Goal: Transaction & Acquisition: Purchase product/service

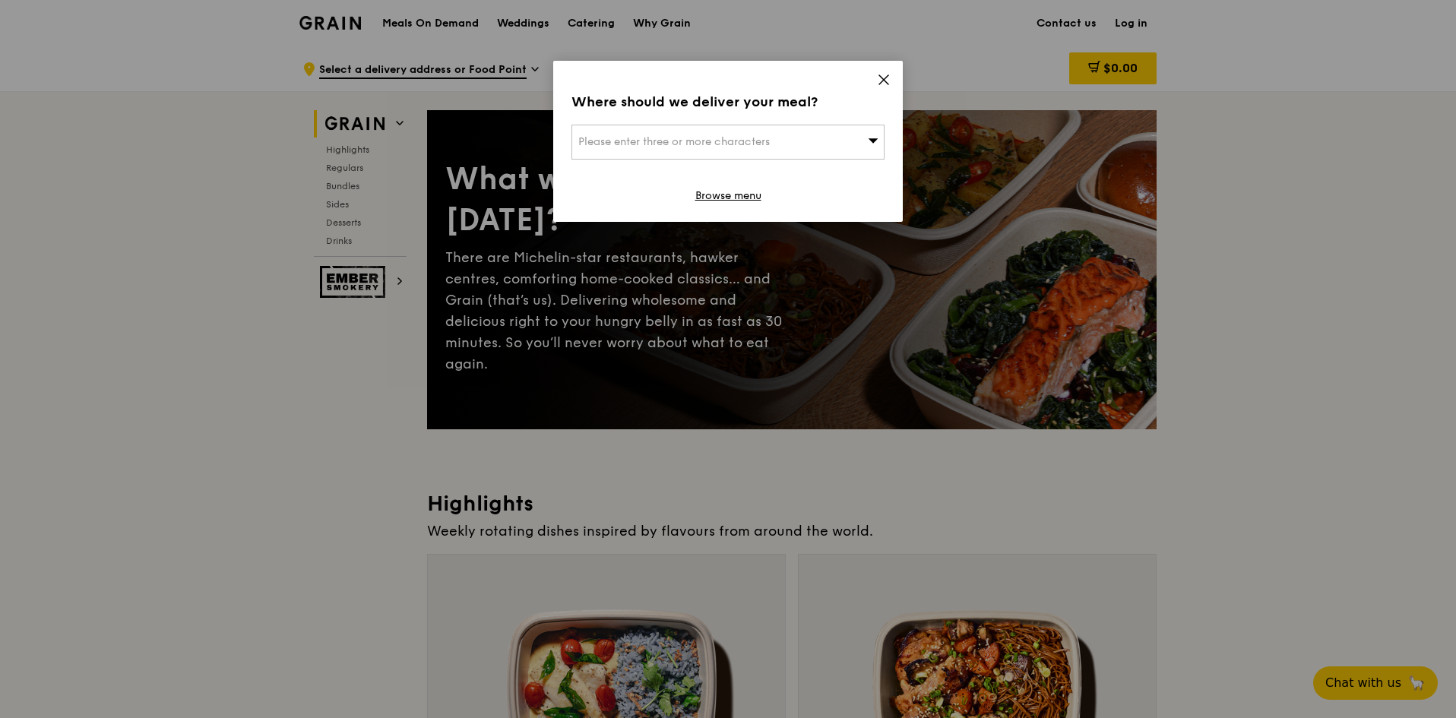
click at [888, 79] on icon at bounding box center [884, 80] width 14 height 14
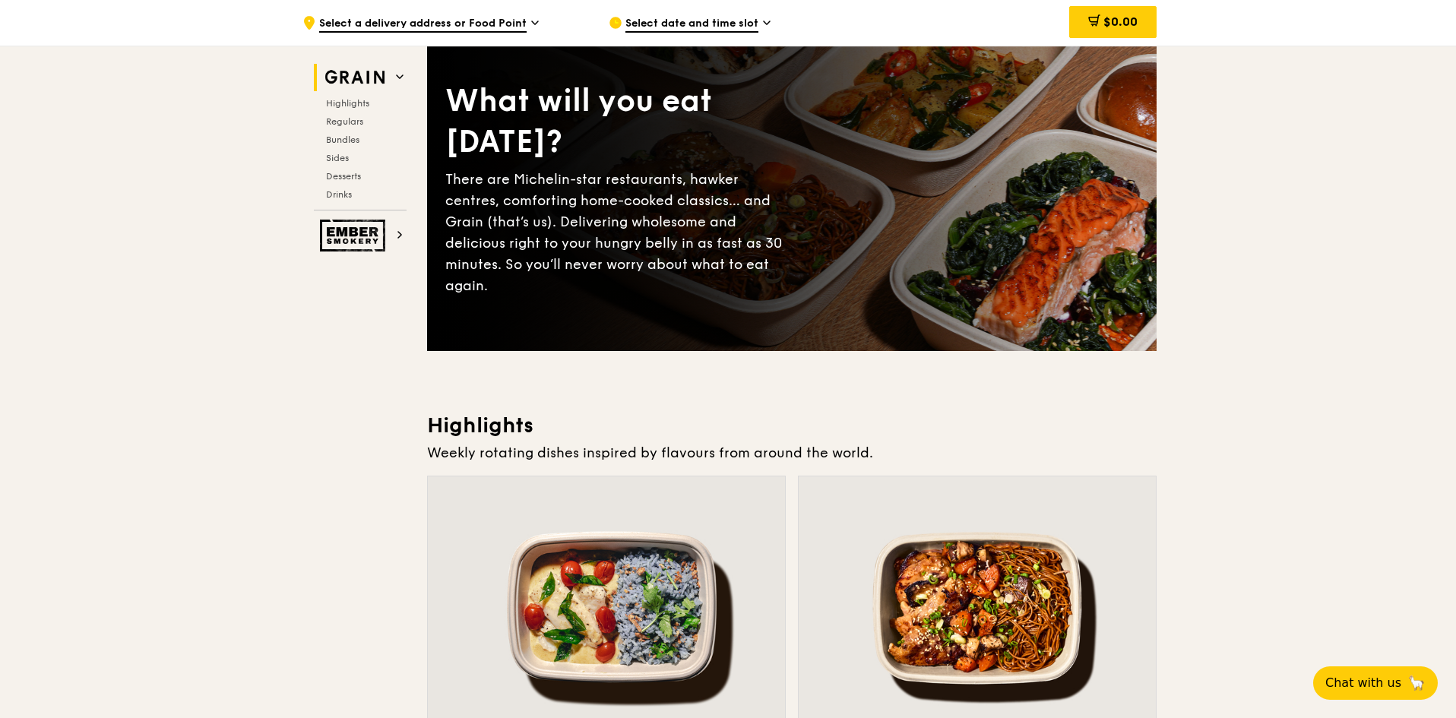
scroll to position [76, 0]
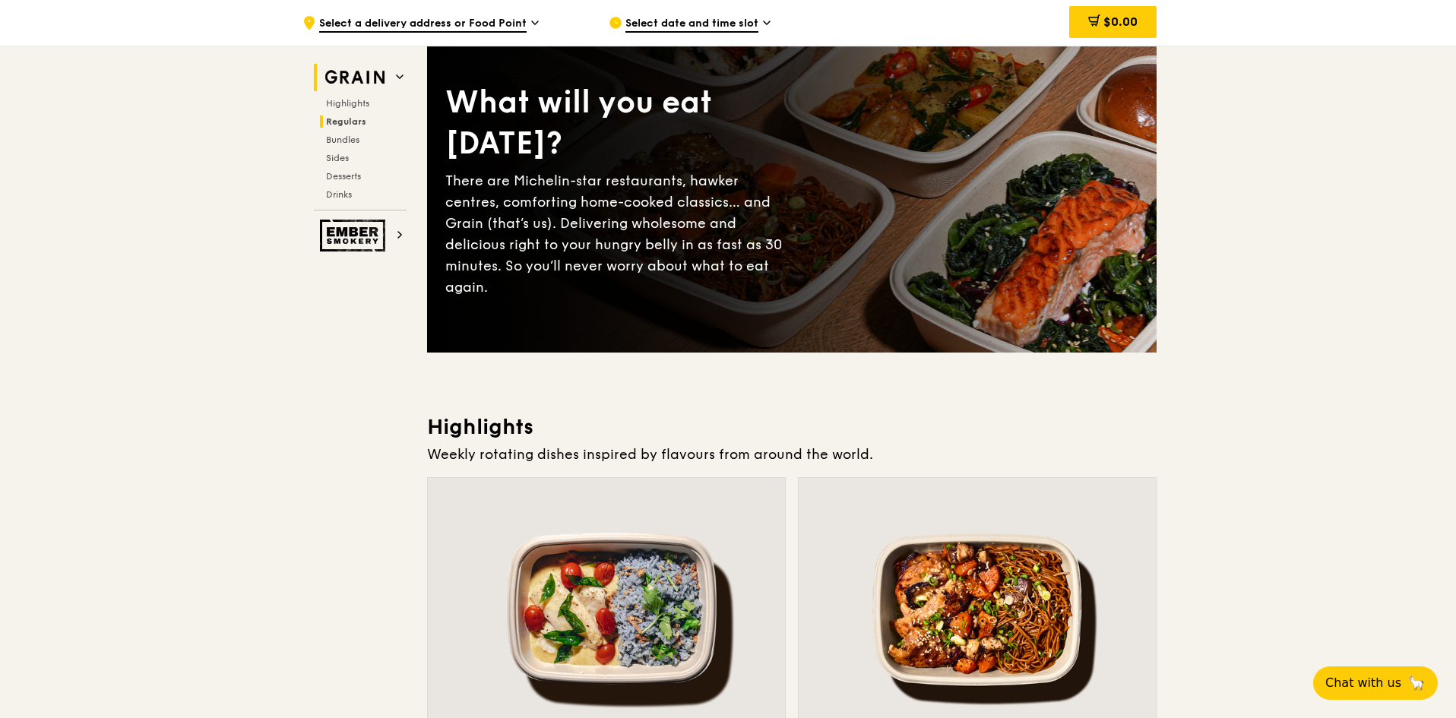
click at [355, 126] on span "Regulars" at bounding box center [346, 121] width 40 height 11
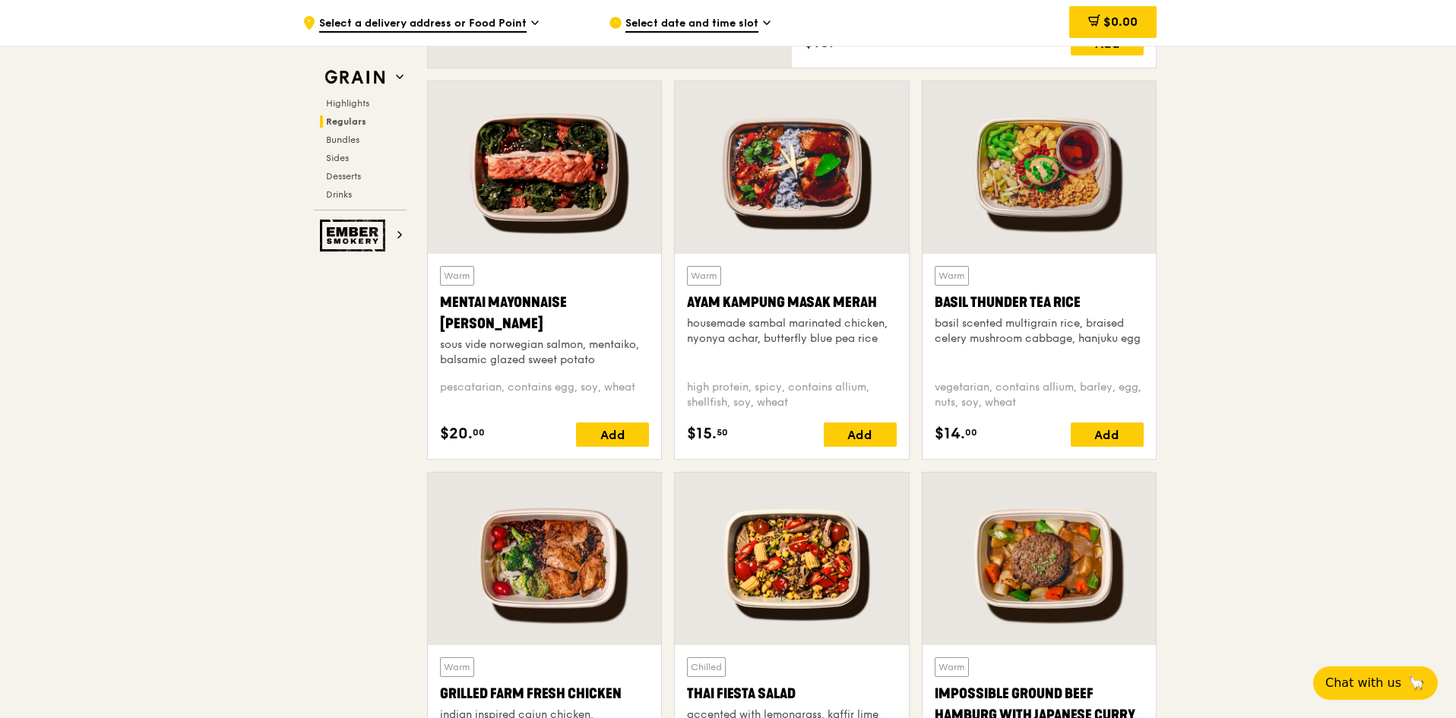
scroll to position [1440, 0]
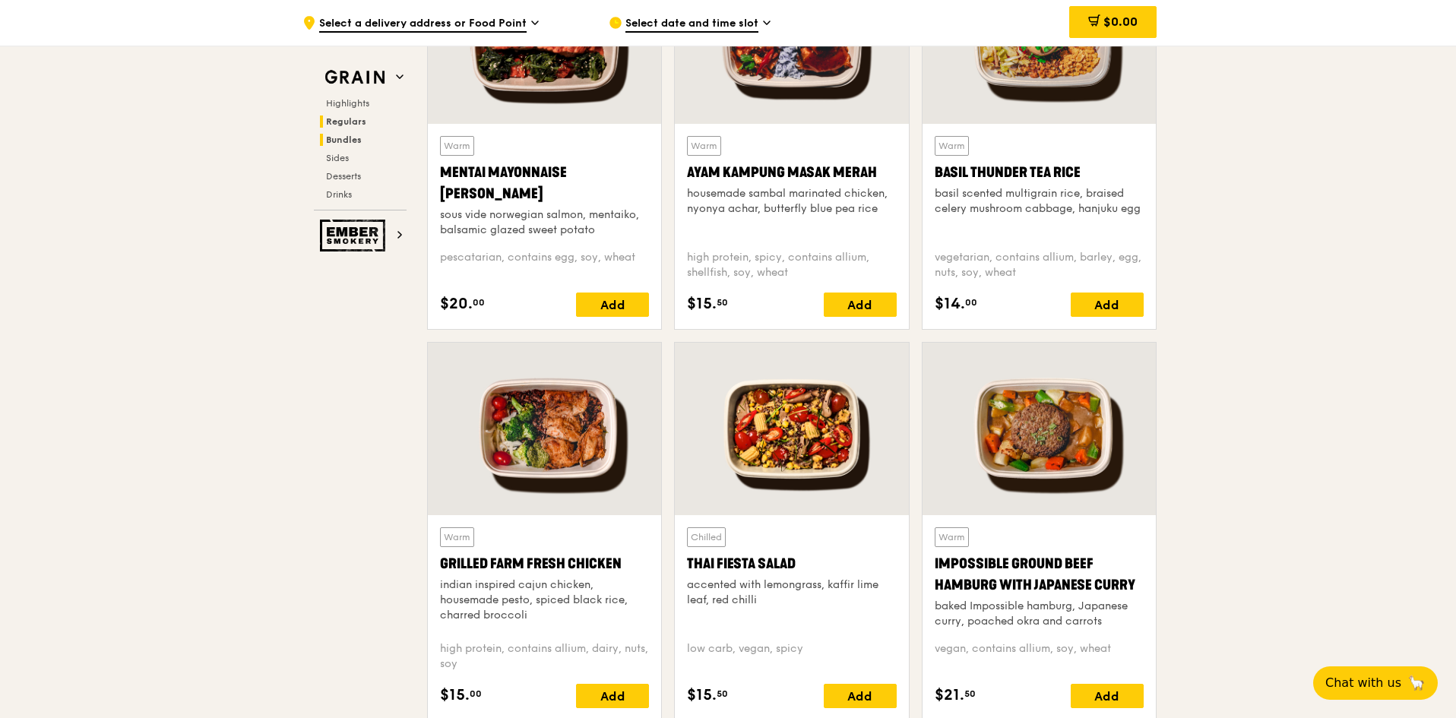
click at [359, 141] on span "Bundles" at bounding box center [344, 139] width 36 height 11
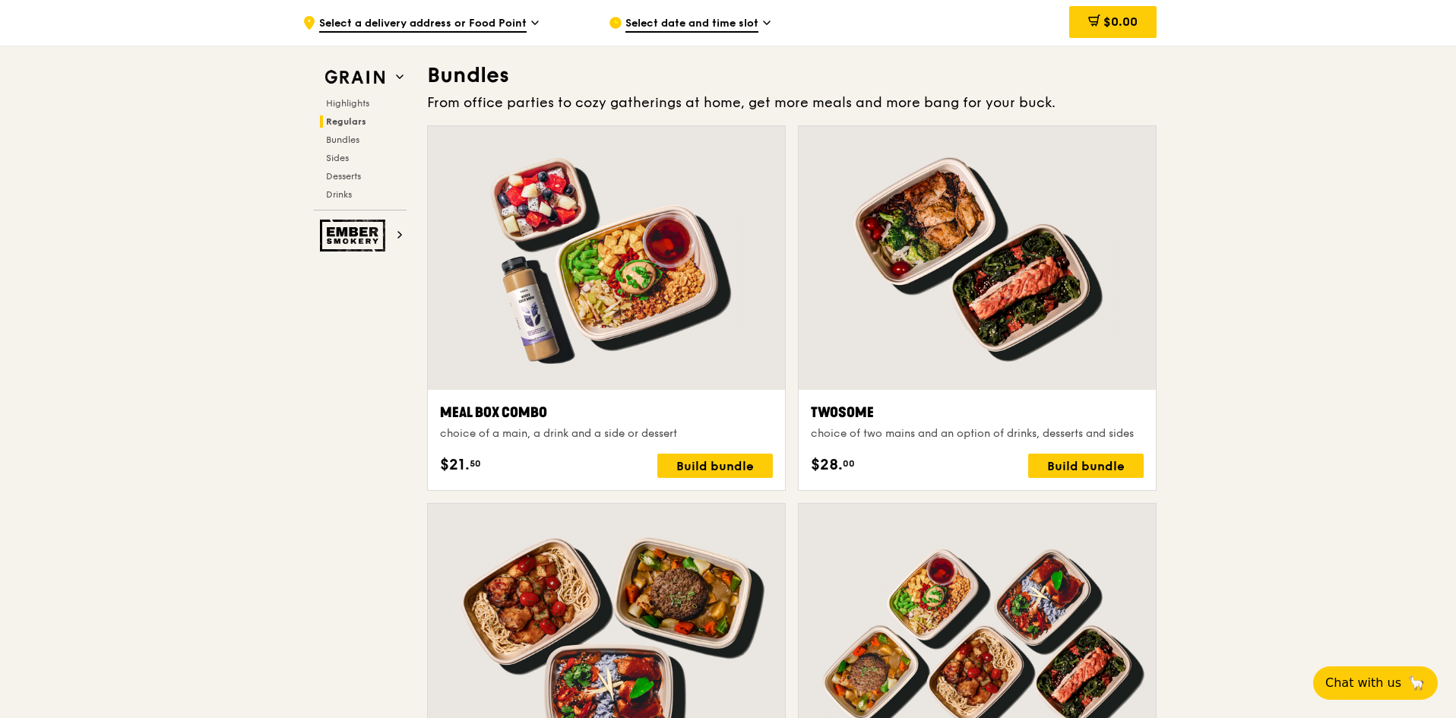
scroll to position [2173, 0]
click at [704, 463] on div "Build bundle" at bounding box center [714, 465] width 115 height 24
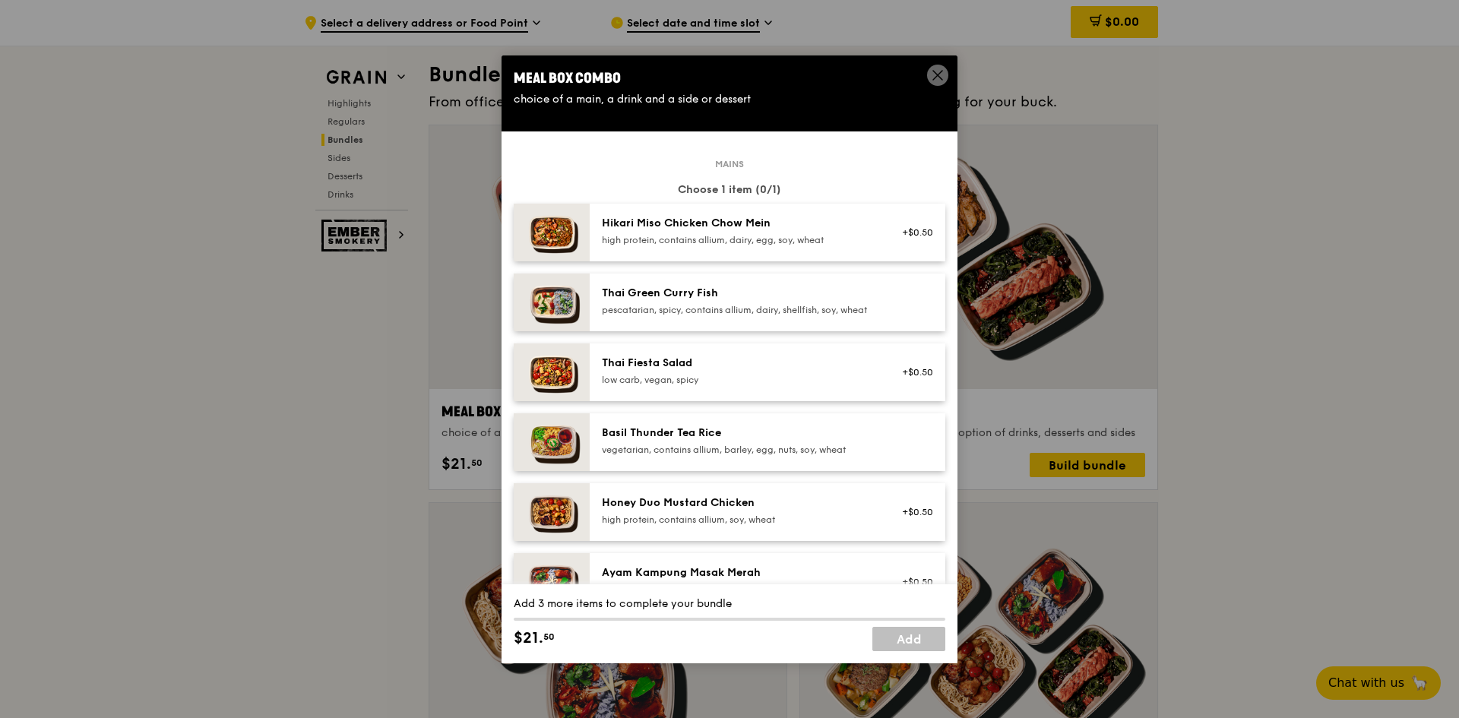
click at [936, 71] on icon at bounding box center [938, 75] width 14 height 14
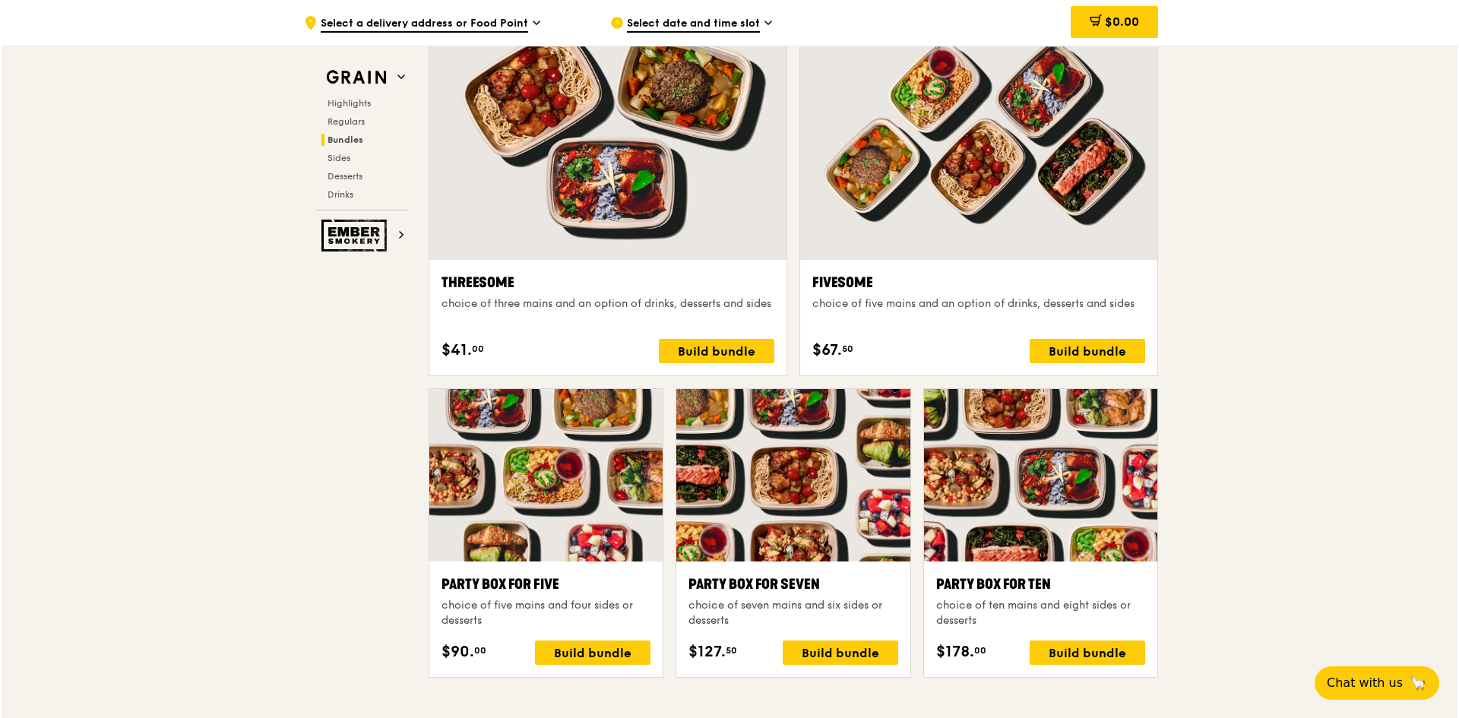
scroll to position [2705, 0]
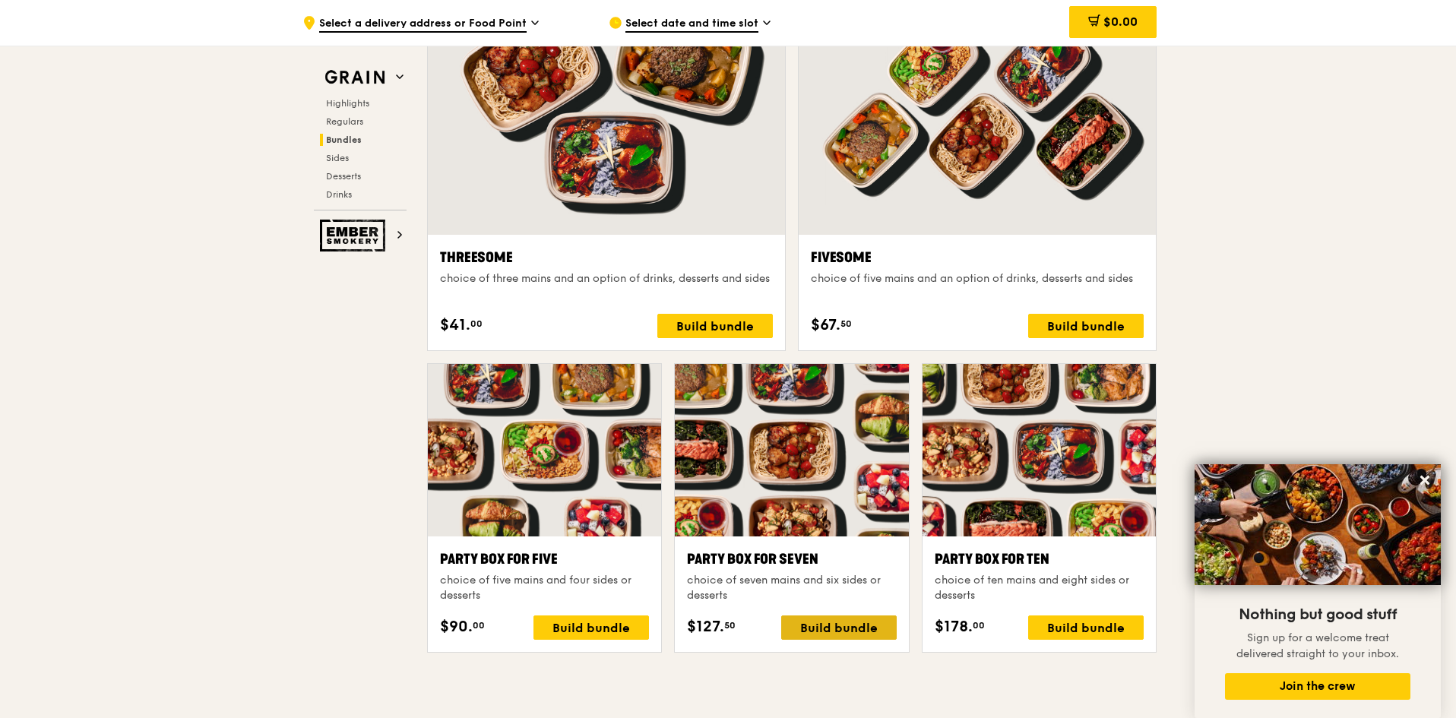
click at [810, 618] on div "Build bundle" at bounding box center [838, 627] width 115 height 24
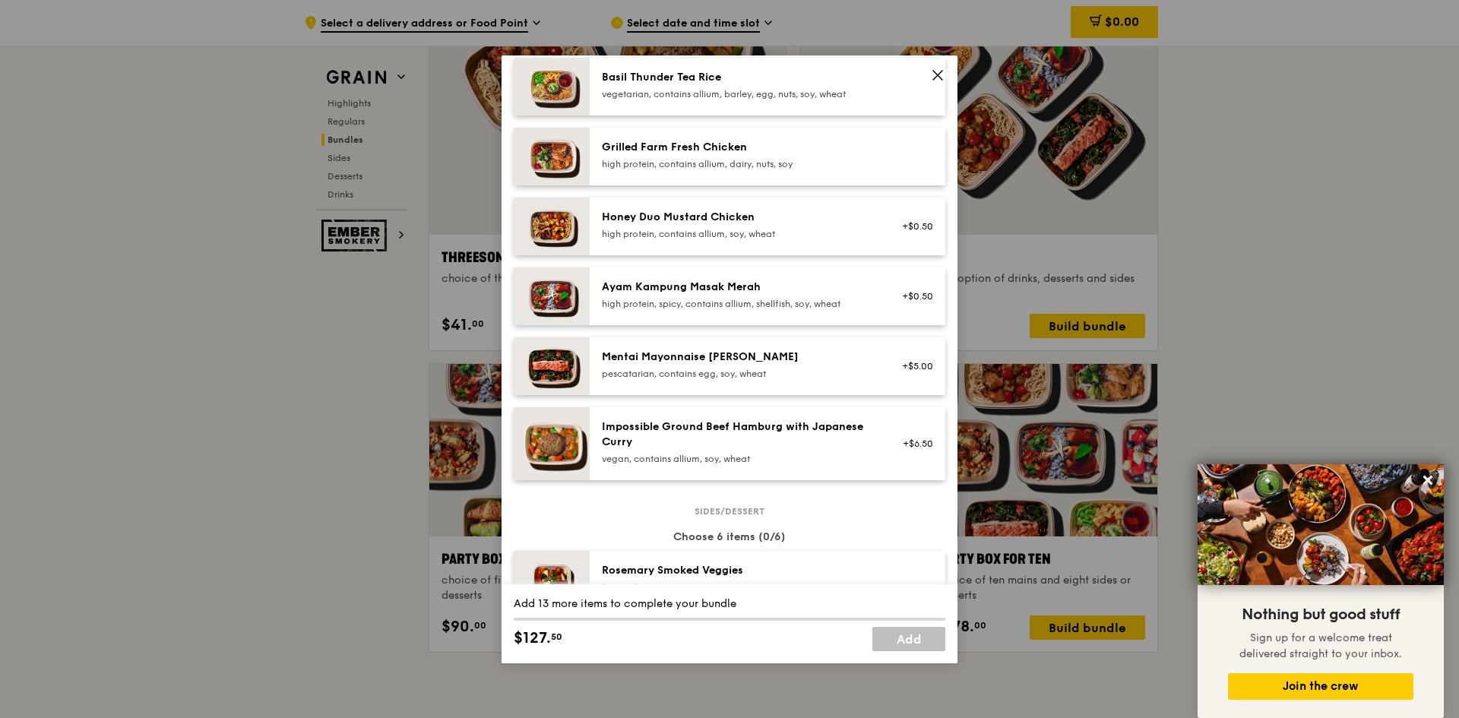
scroll to position [380, 0]
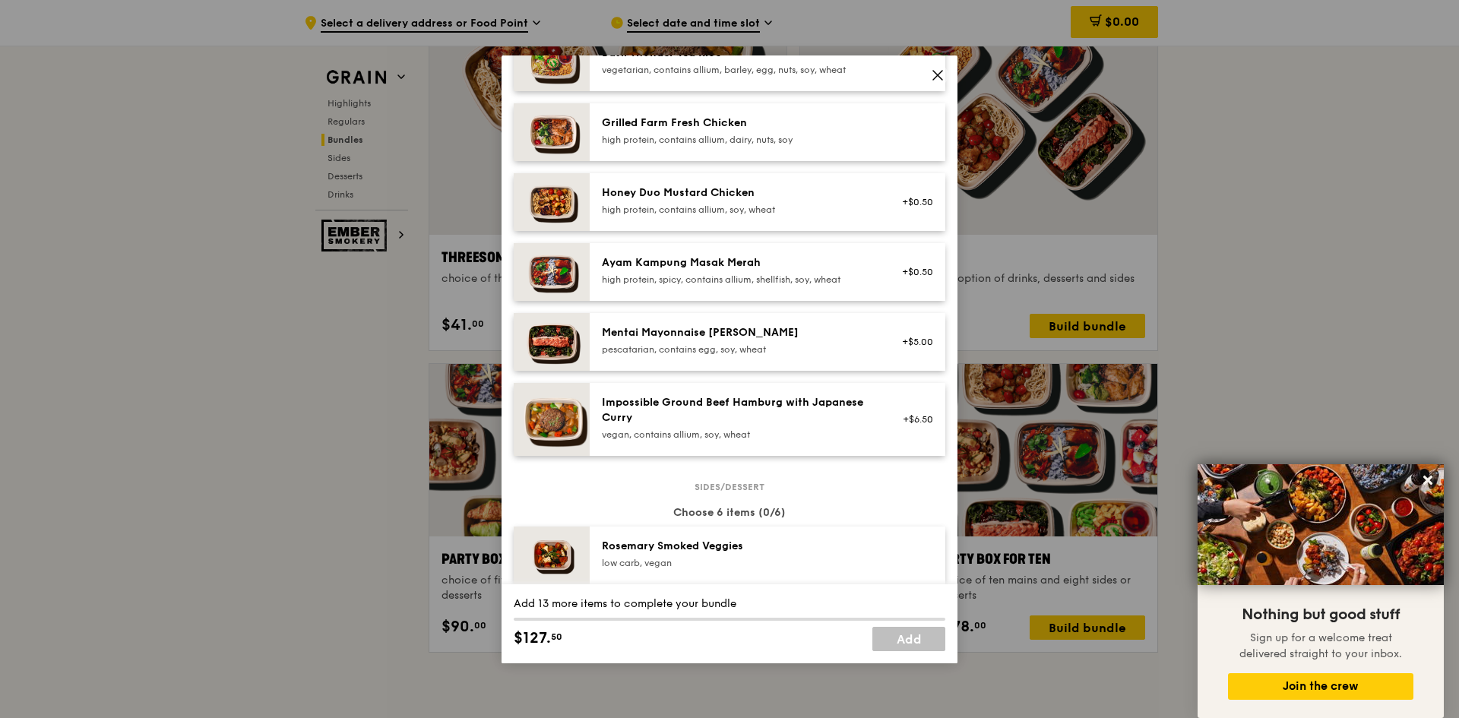
click at [789, 340] on div "Mentai Mayonnaise [PERSON_NAME]" at bounding box center [738, 332] width 273 height 15
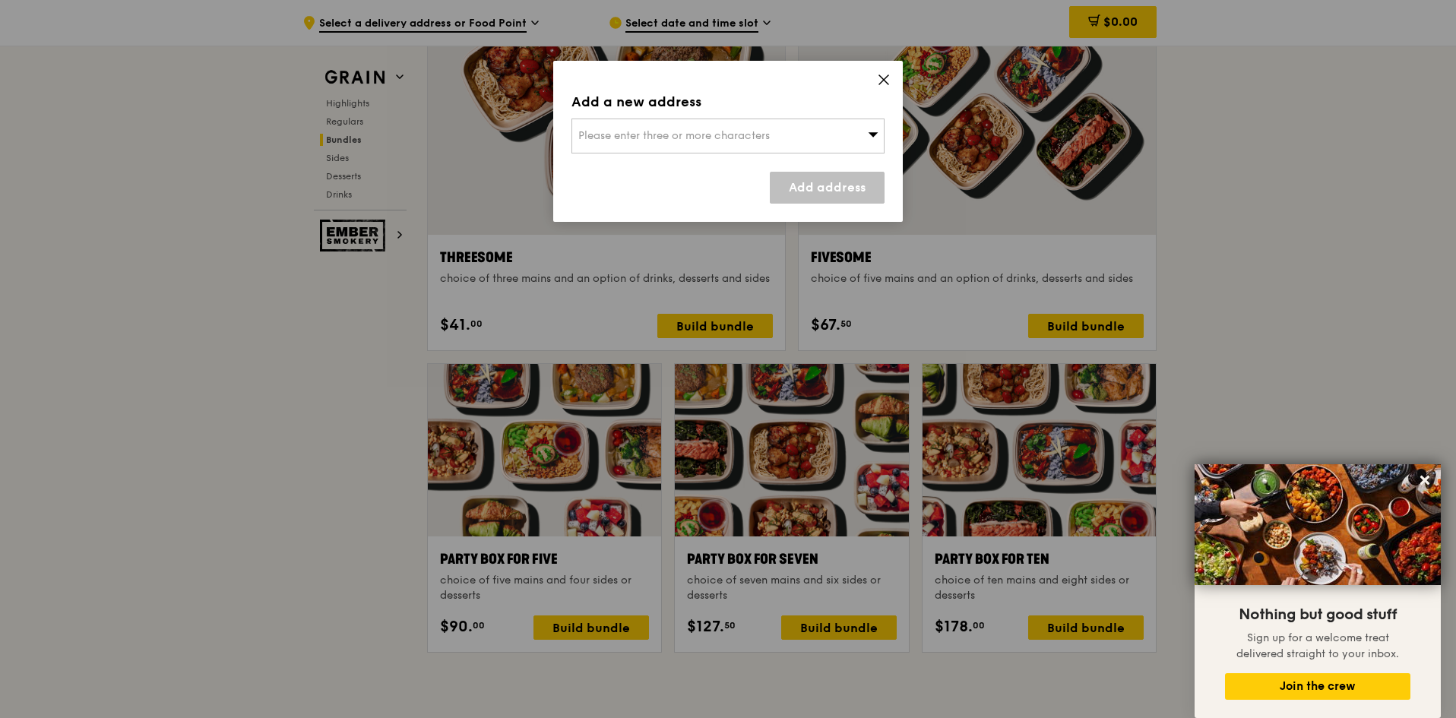
click at [865, 136] on div "Please enter three or more characters" at bounding box center [727, 136] width 313 height 35
click at [724, 125] on input "search" at bounding box center [727, 135] width 311 height 33
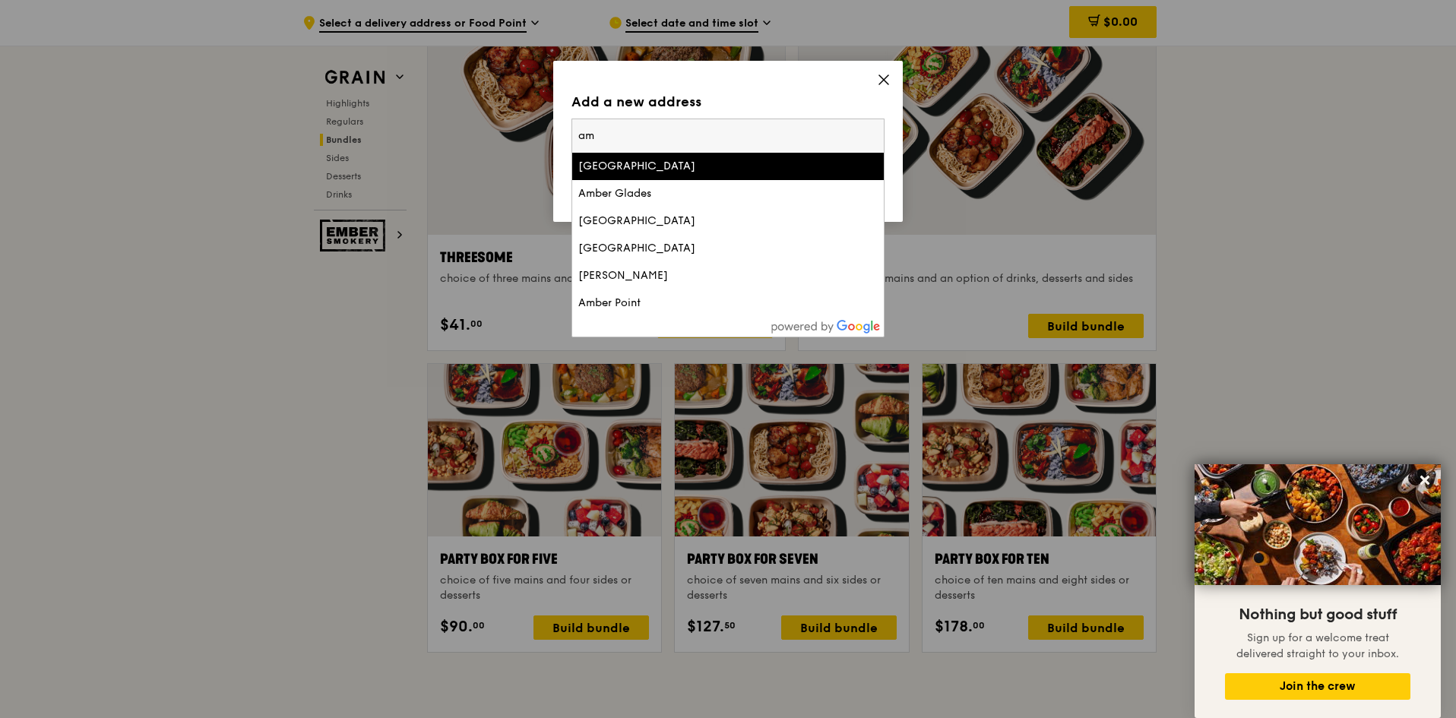
type input "a"
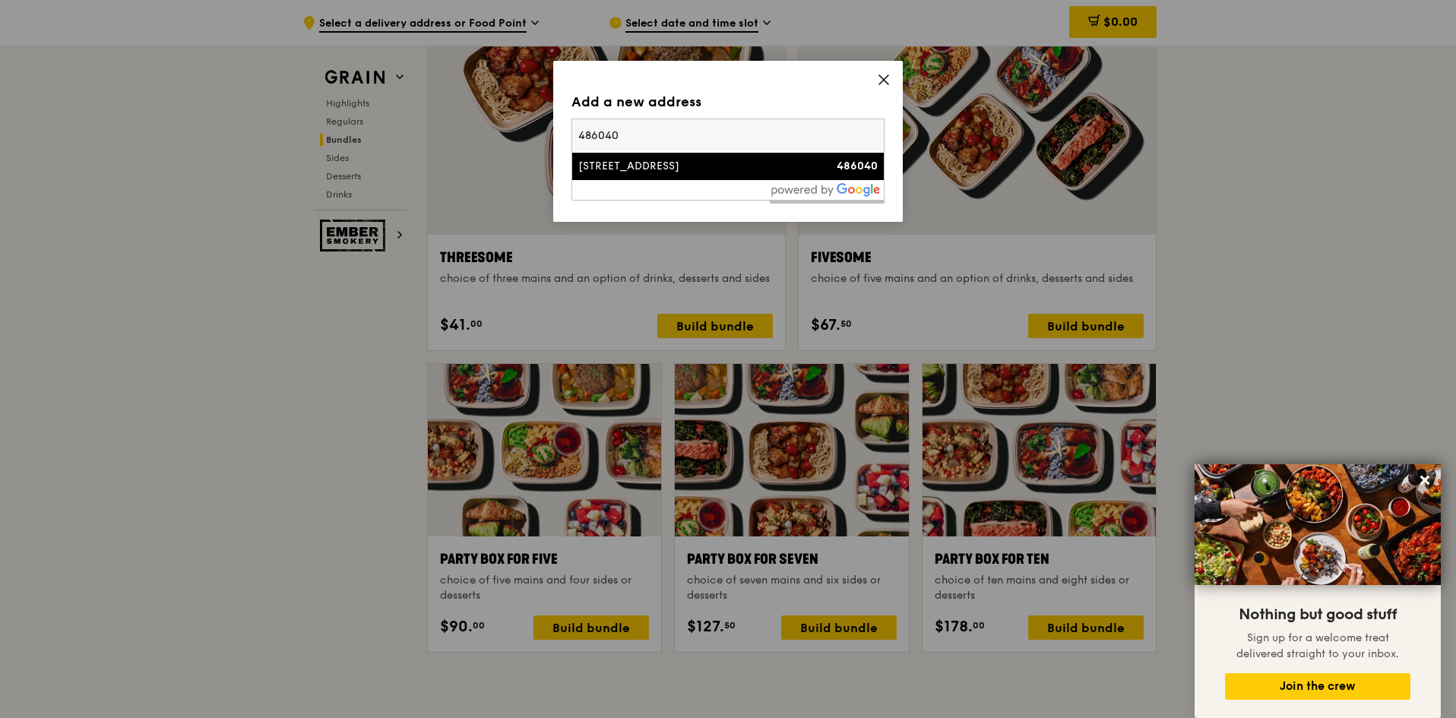
type input "486040"
click at [701, 157] on li "[STREET_ADDRESS] 486040" at bounding box center [727, 166] width 311 height 27
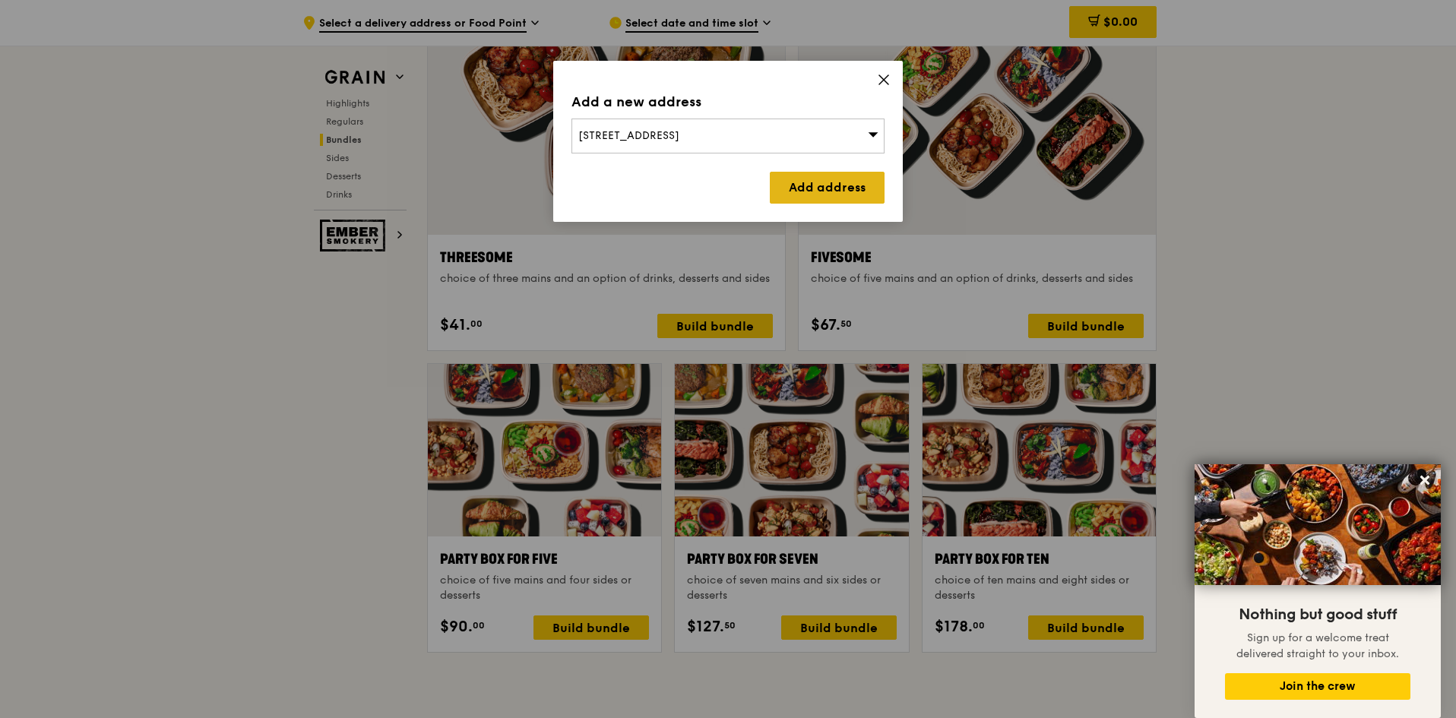
click at [794, 180] on link "Add address" at bounding box center [827, 188] width 115 height 32
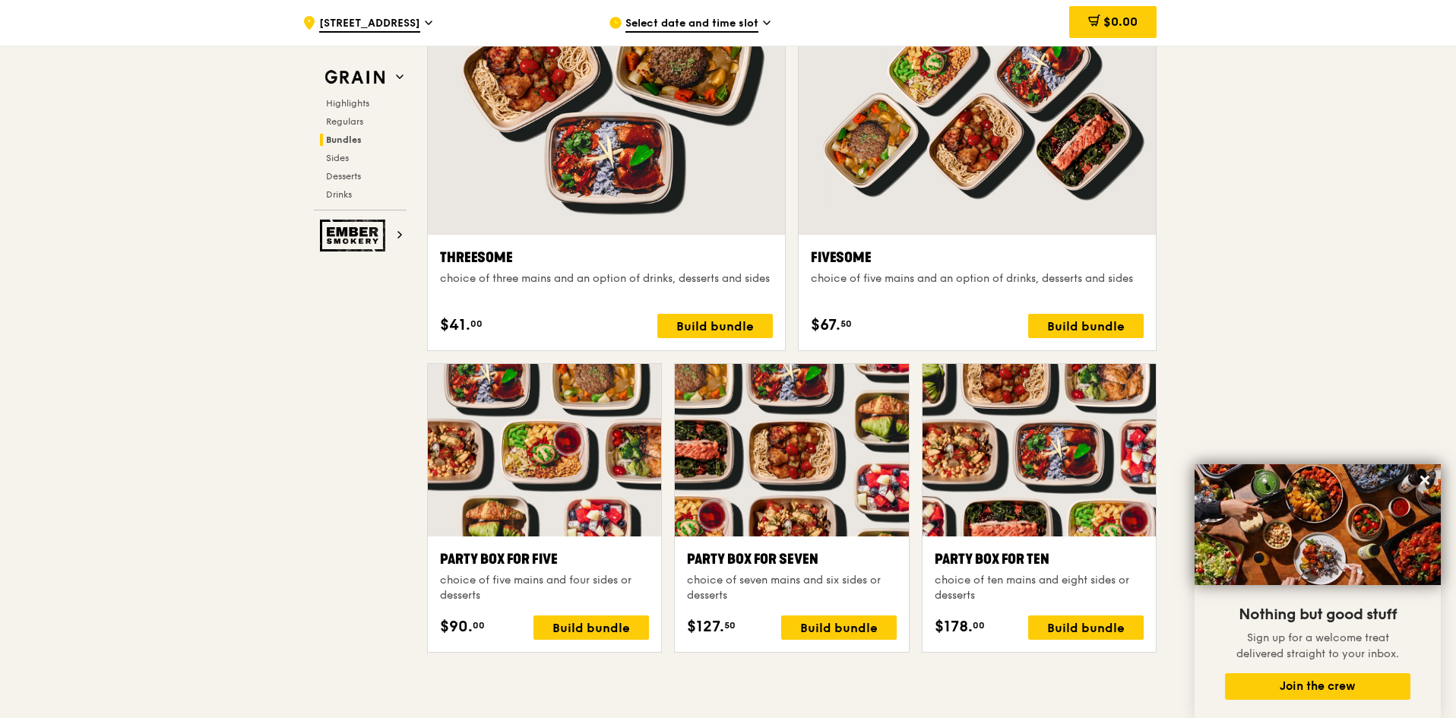
click at [754, 24] on span "Select date and time slot" at bounding box center [691, 24] width 133 height 17
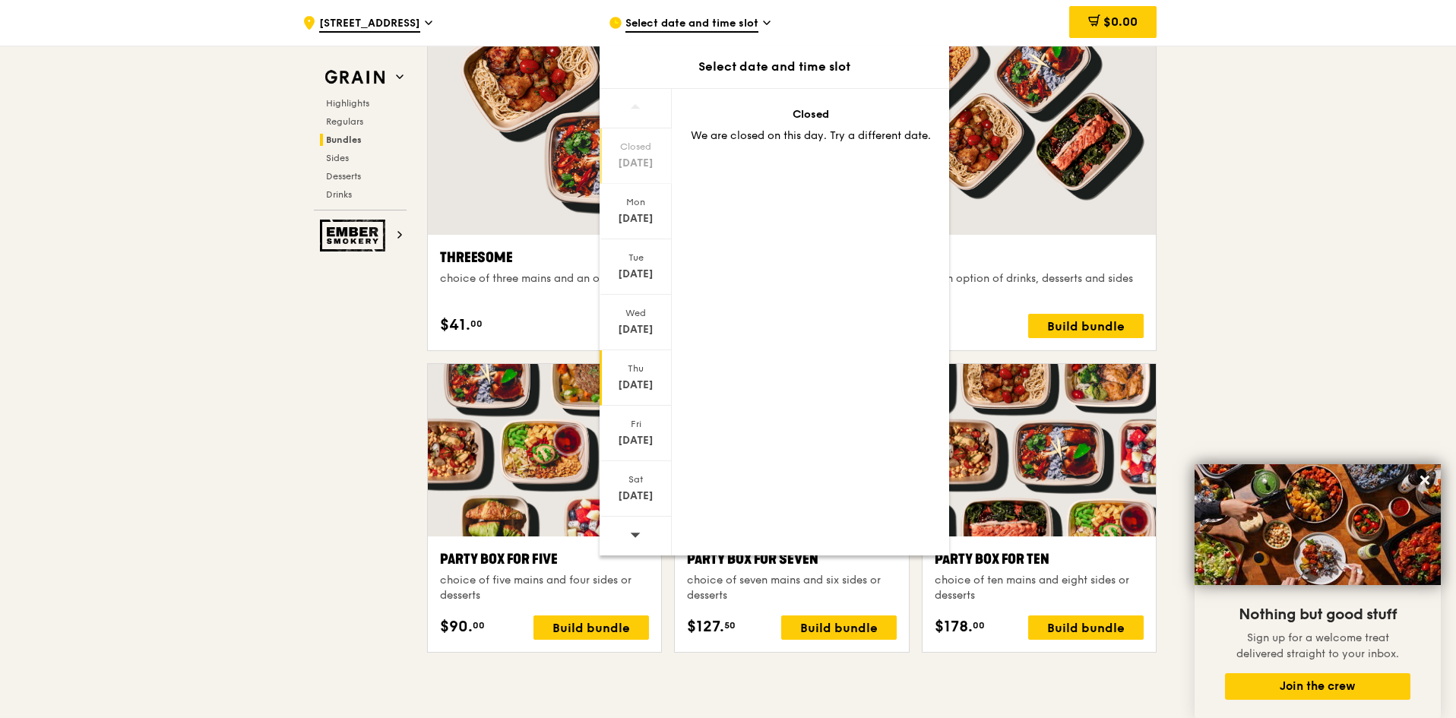
click at [649, 388] on div "[DATE]" at bounding box center [636, 385] width 68 height 15
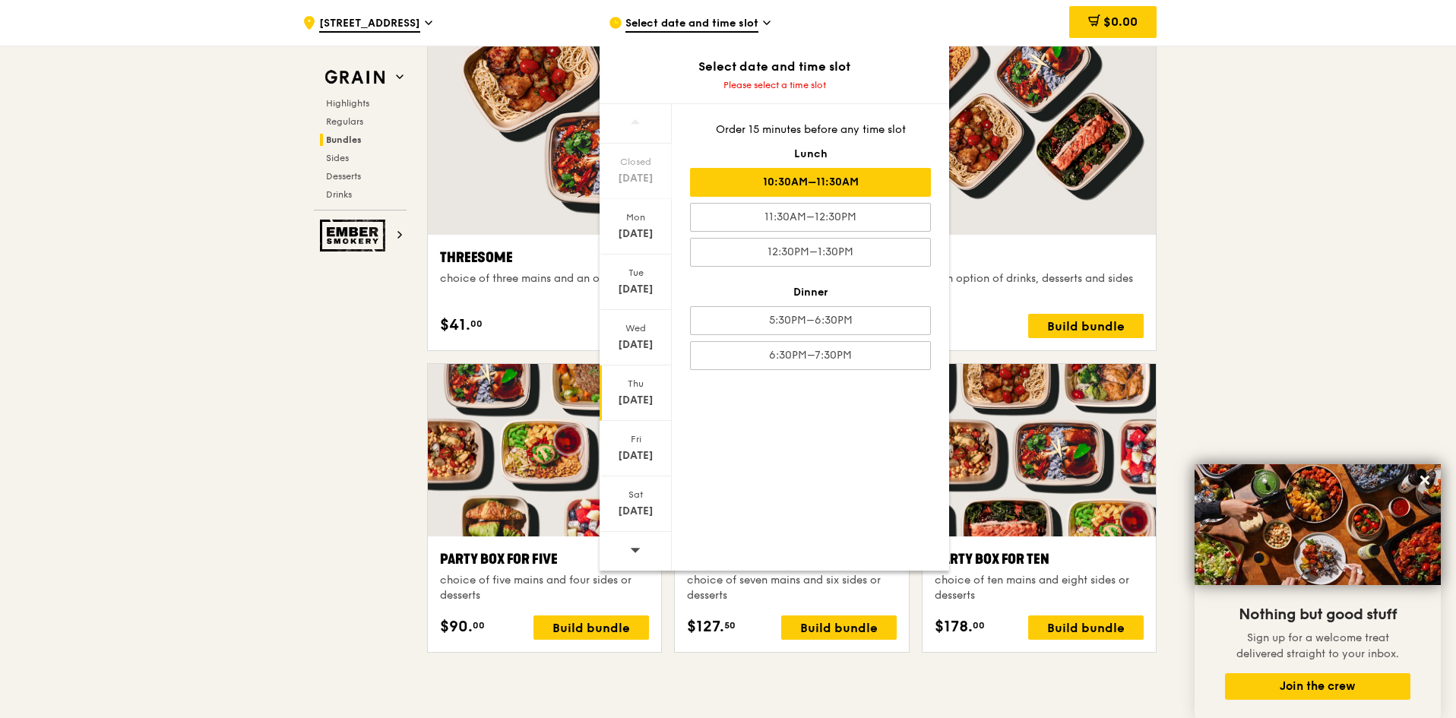
click at [855, 189] on div "10:30AM–11:30AM" at bounding box center [810, 182] width 241 height 29
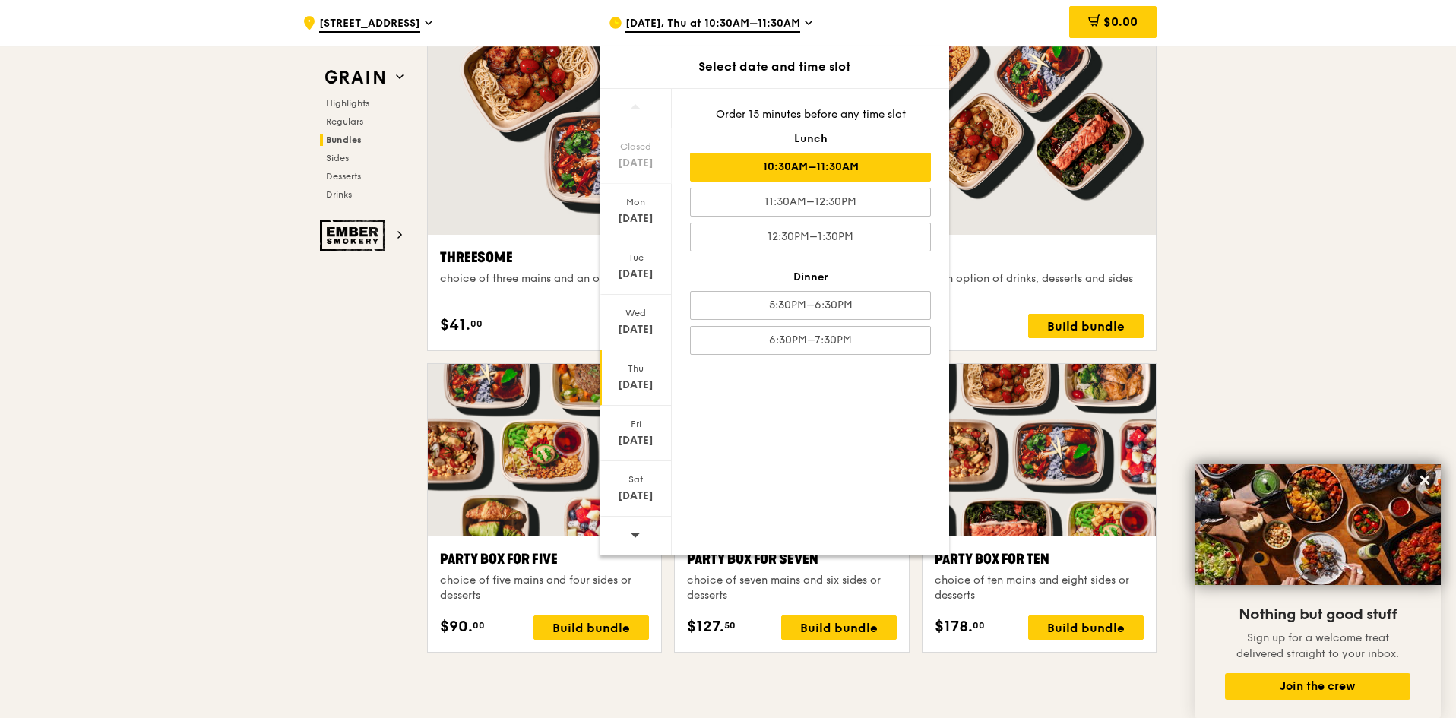
click at [814, 172] on div "10:30AM–11:30AM" at bounding box center [810, 167] width 241 height 29
click at [806, 171] on div "10:30AM–11:30AM" at bounding box center [810, 167] width 241 height 29
click at [806, 170] on div "10:30AM–11:30AM" at bounding box center [810, 167] width 241 height 29
click at [1281, 278] on div ".cls-1 { fill: none; stroke: #fff; stroke-linecap: round; stroke-linejoin: roun…" at bounding box center [728, 541] width 1456 height 6400
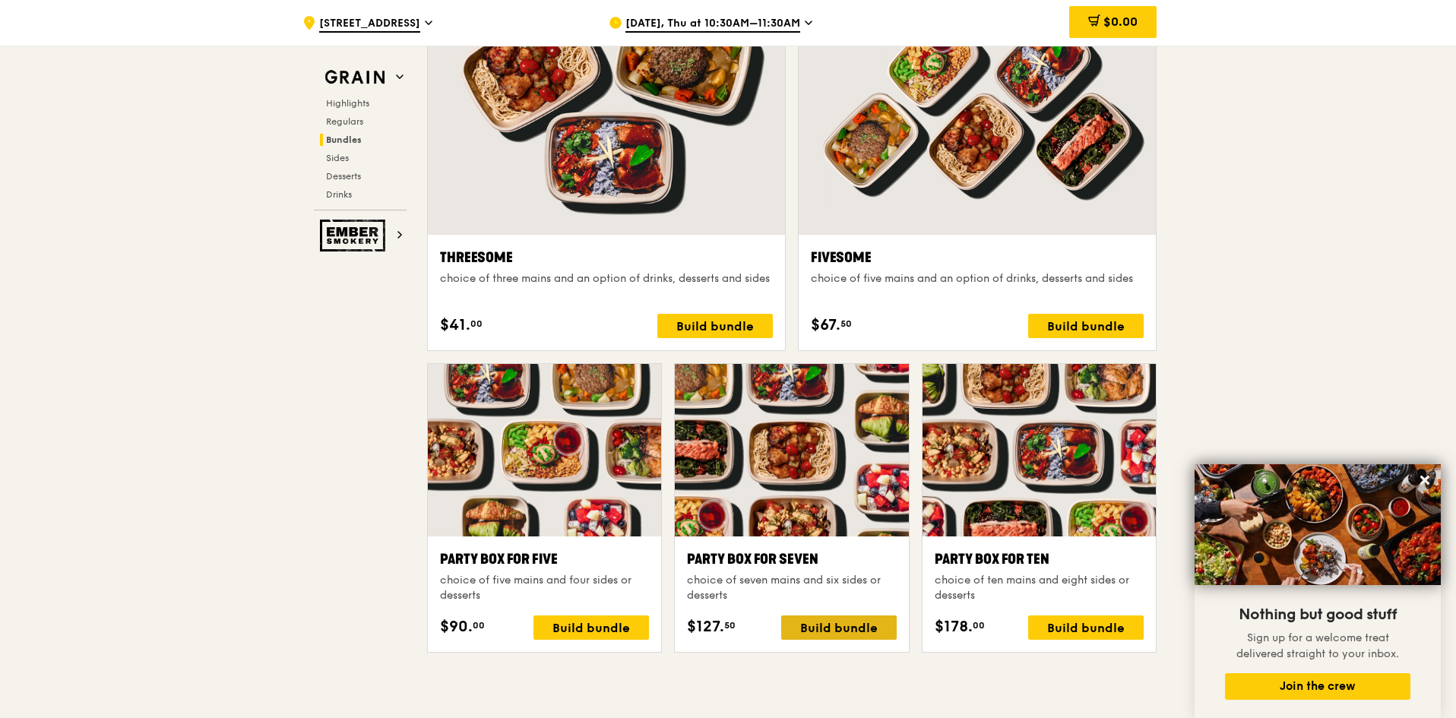
click at [824, 625] on div "Build bundle" at bounding box center [838, 627] width 115 height 24
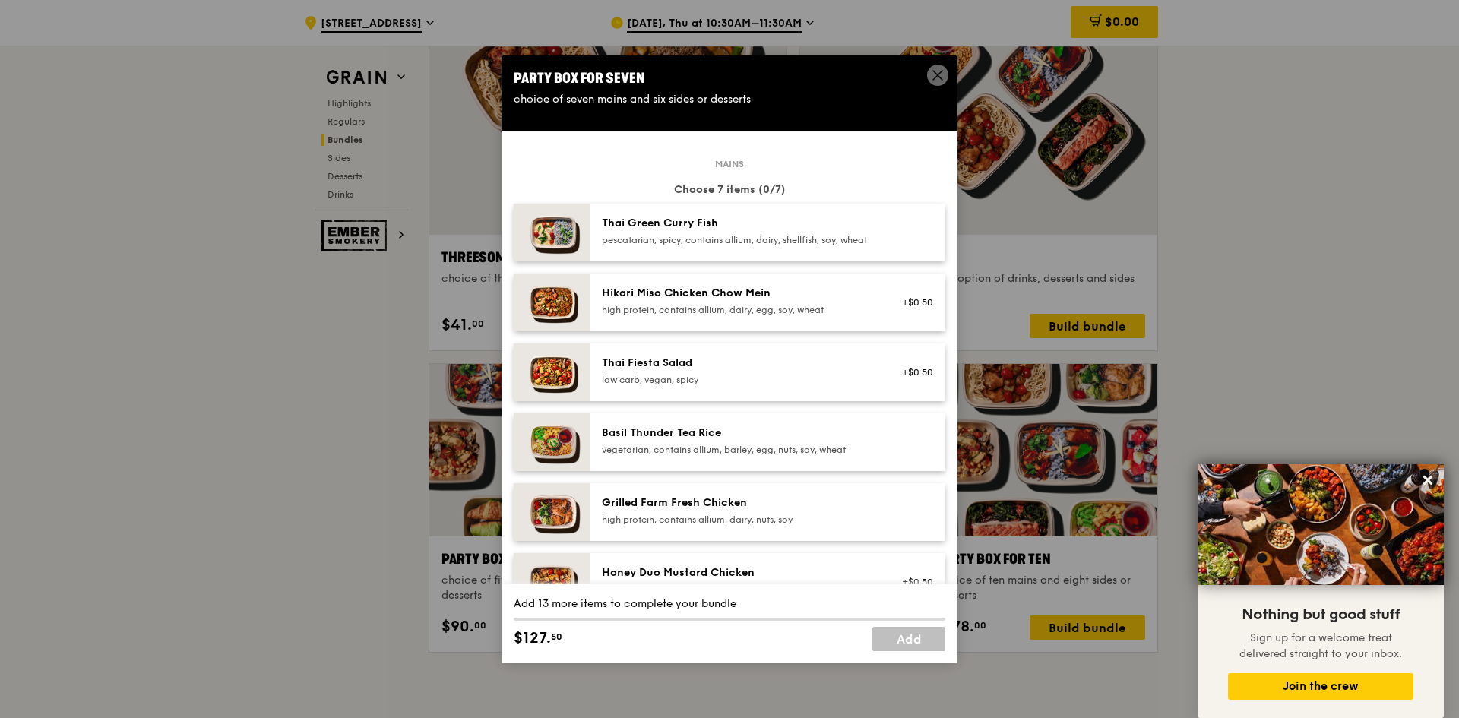
click at [740, 471] on div "Basil Thunder Tea Rice vegetarian, contains allium, barley, egg, nuts, soy, whe…" at bounding box center [768, 442] width 356 height 58
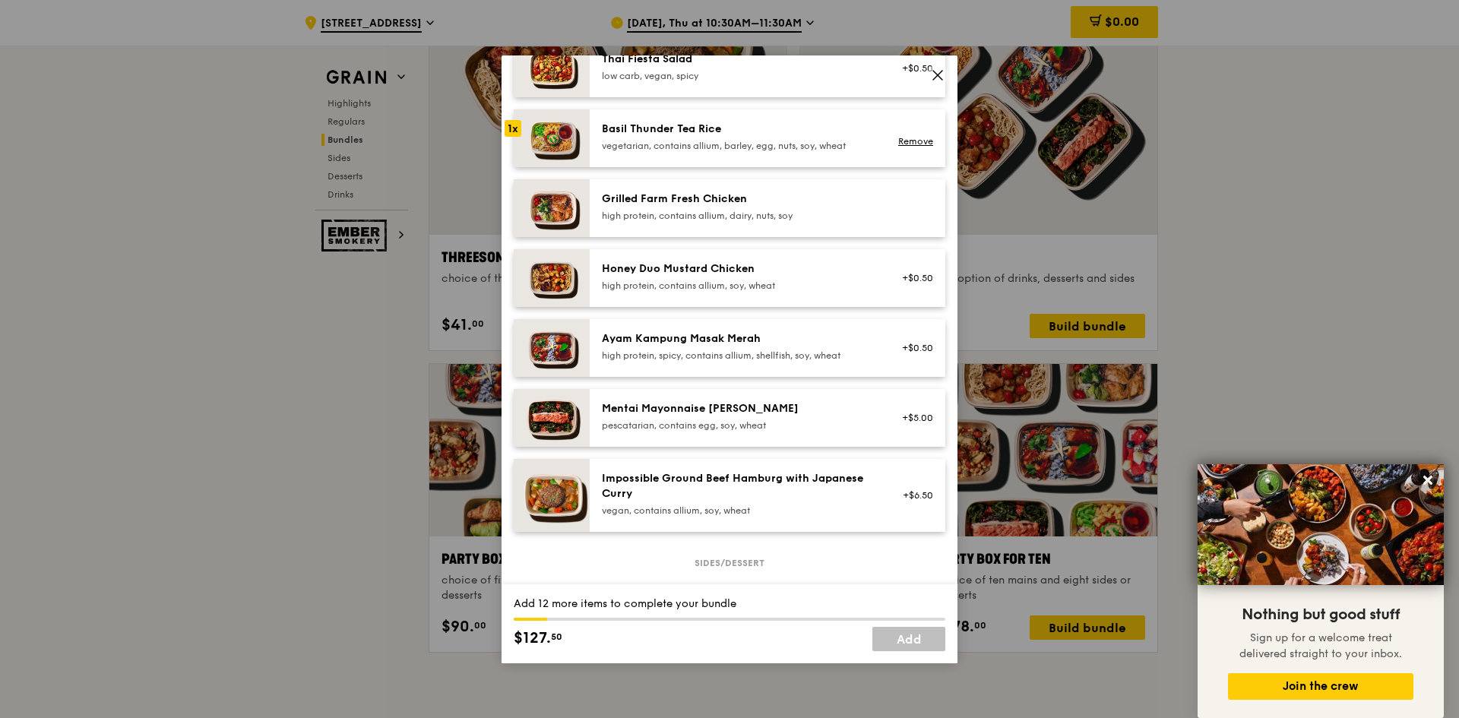
scroll to position [228, 0]
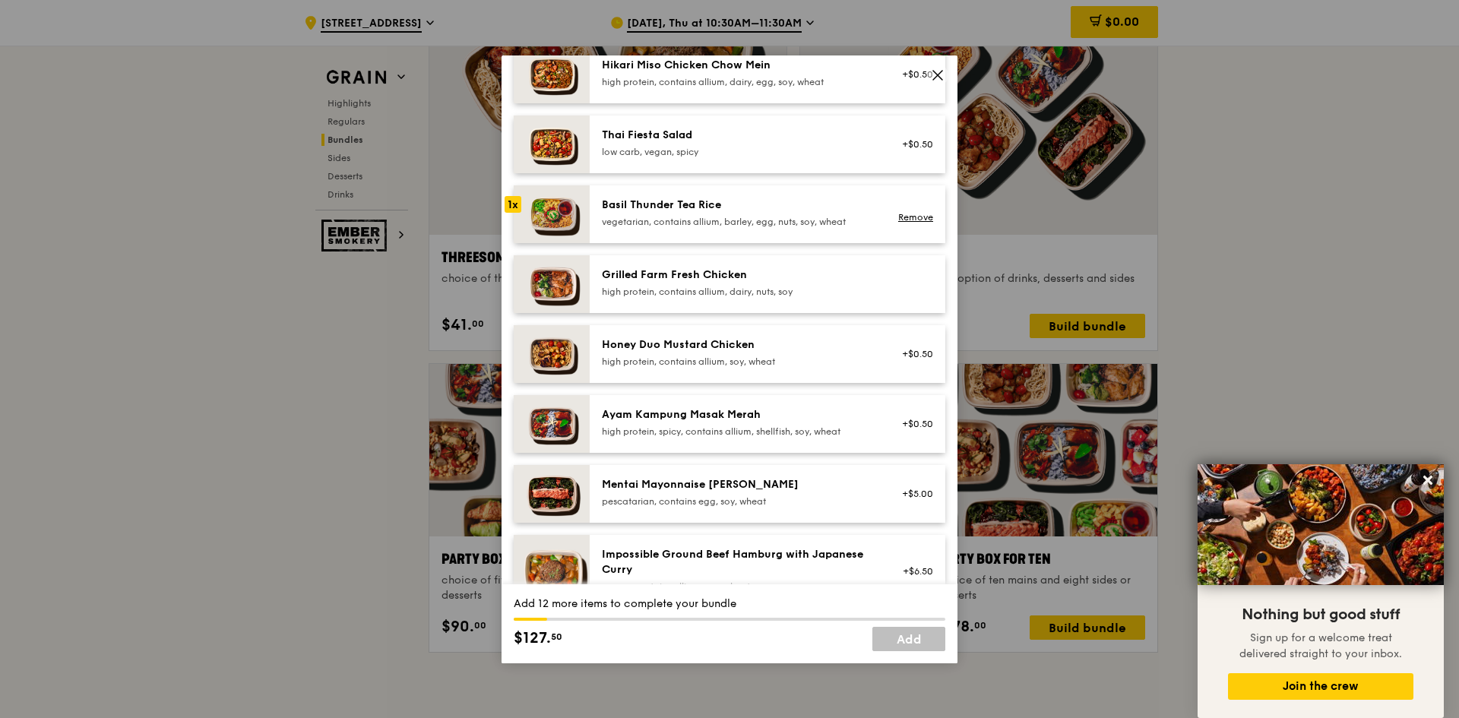
click at [731, 504] on div "Mentai Mayonnaise [PERSON_NAME] pescatarian, contains egg, soy, wheat" at bounding box center [738, 492] width 273 height 30
click at [743, 295] on div "Grilled Farm Fresh Chicken high protein, contains allium, dairy, nuts, soy" at bounding box center [738, 282] width 273 height 30
click at [718, 298] on div "high protein, contains allium, dairy, nuts, soy" at bounding box center [738, 292] width 273 height 12
click at [683, 492] on div "Mentai Mayonnaise [PERSON_NAME]" at bounding box center [738, 484] width 273 height 15
click at [700, 368] on div "high protein, contains allium, soy, wheat" at bounding box center [738, 362] width 273 height 12
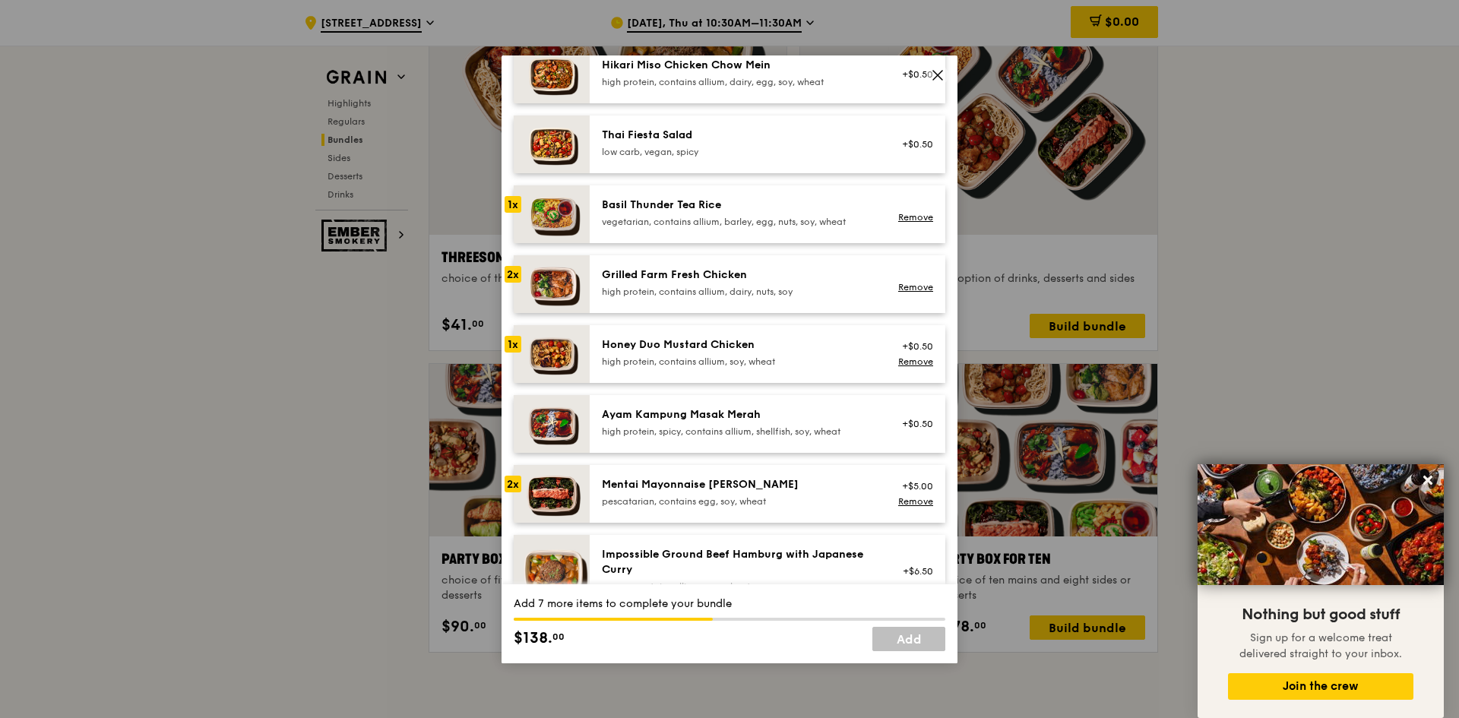
click at [635, 422] on div "Ayam Kampung Masak Merah" at bounding box center [738, 414] width 273 height 15
click at [510, 353] on div "1x" at bounding box center [512, 344] width 17 height 17
click at [903, 293] on link "Remove" at bounding box center [915, 287] width 35 height 11
click at [587, 498] on img at bounding box center [552, 494] width 76 height 58
click at [547, 434] on img at bounding box center [552, 424] width 76 height 58
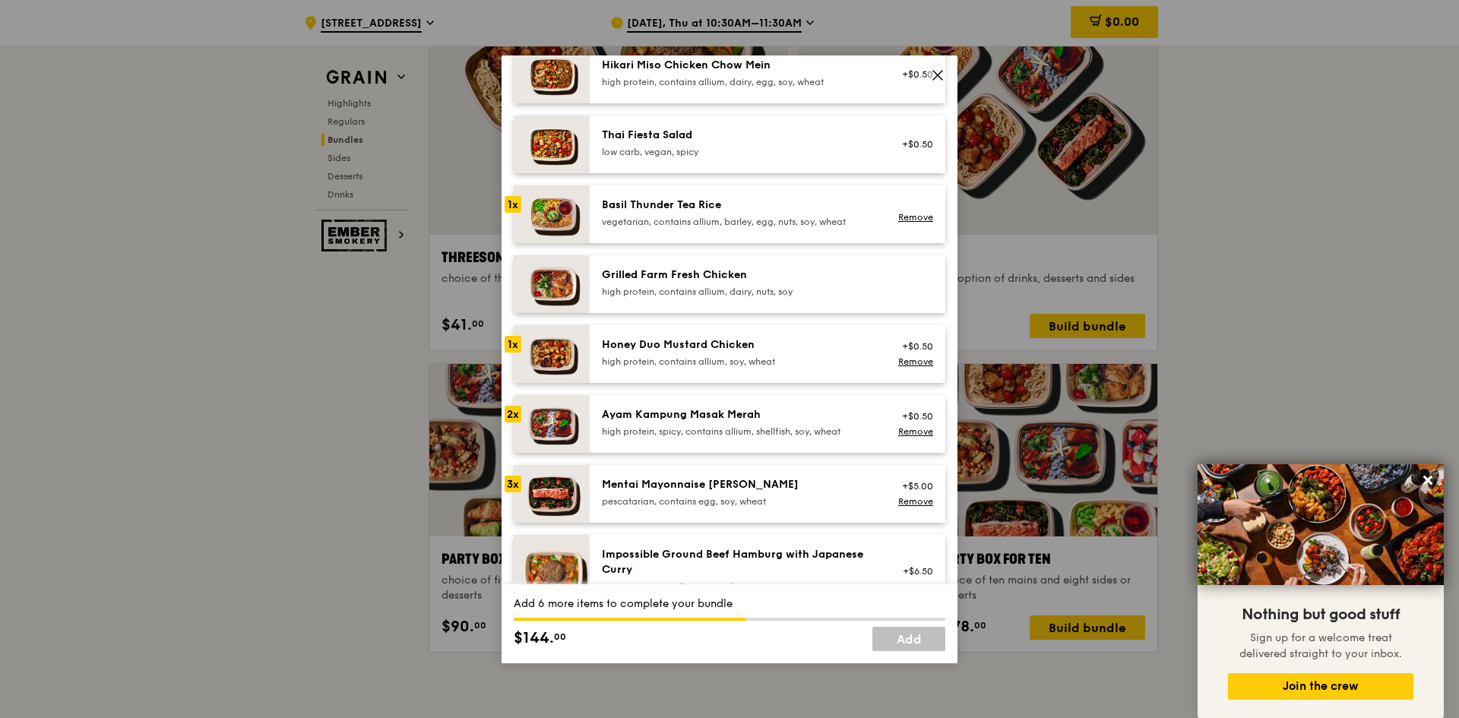
click at [579, 438] on img at bounding box center [552, 424] width 76 height 58
click at [579, 437] on img at bounding box center [552, 424] width 76 height 58
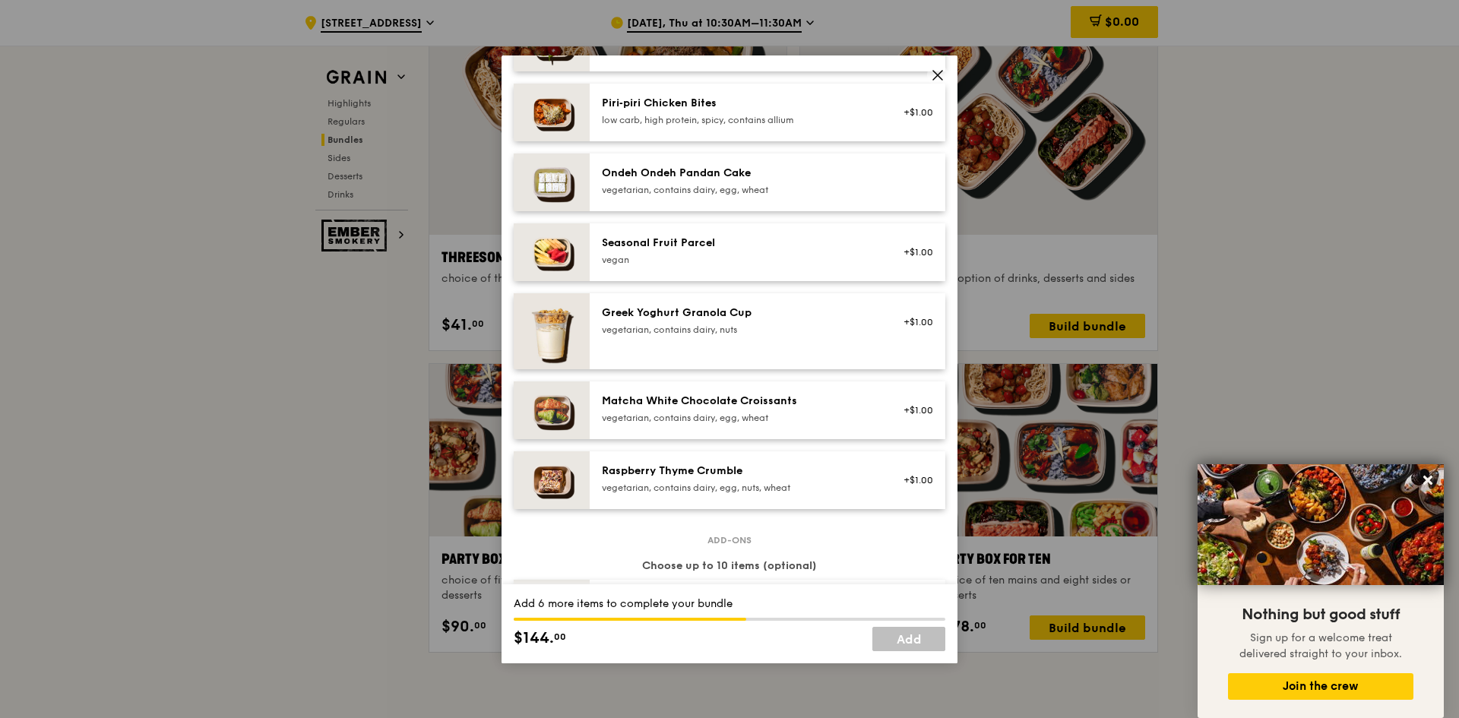
scroll to position [1064, 0]
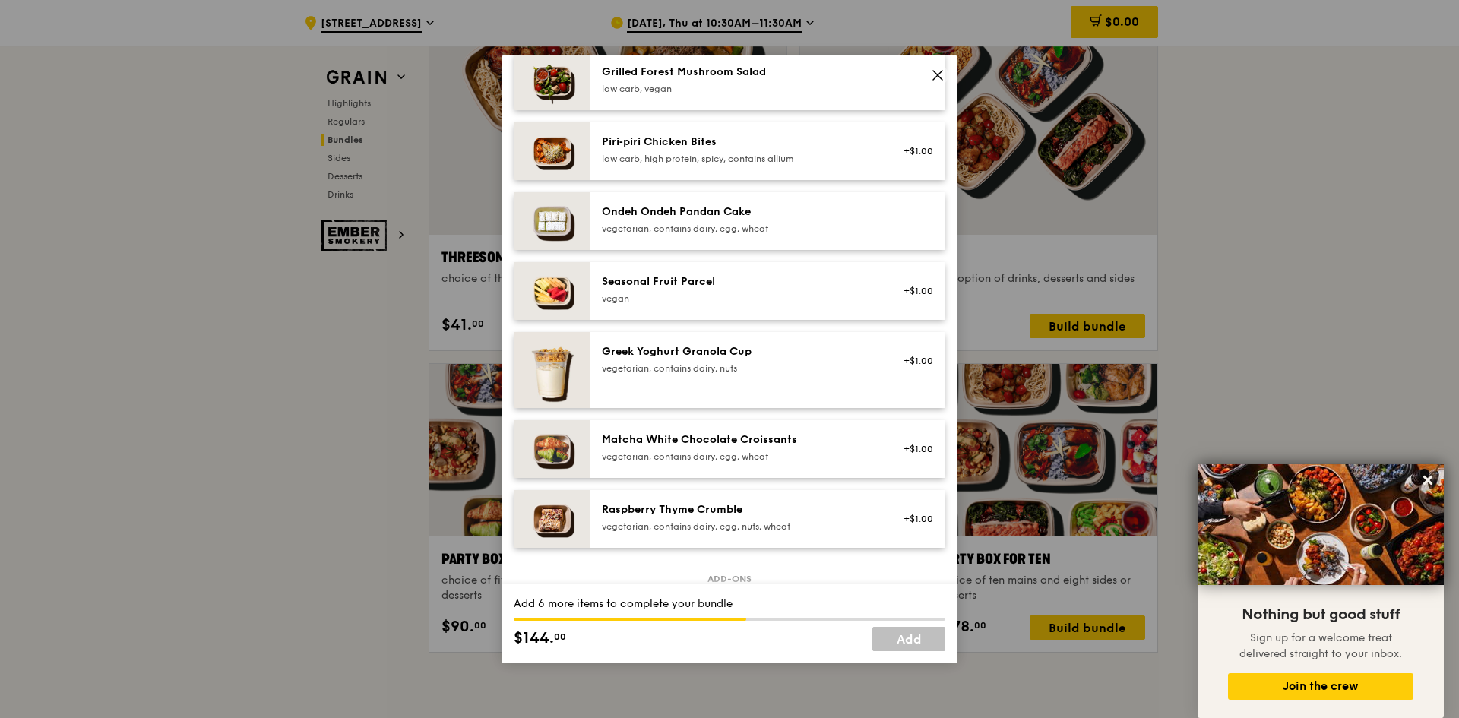
click at [813, 289] on div "Seasonal Fruit Parcel" at bounding box center [738, 281] width 273 height 15
click at [656, 302] on div "Seasonal Fruit Parcel [GEOGRAPHIC_DATA]" at bounding box center [738, 289] width 273 height 30
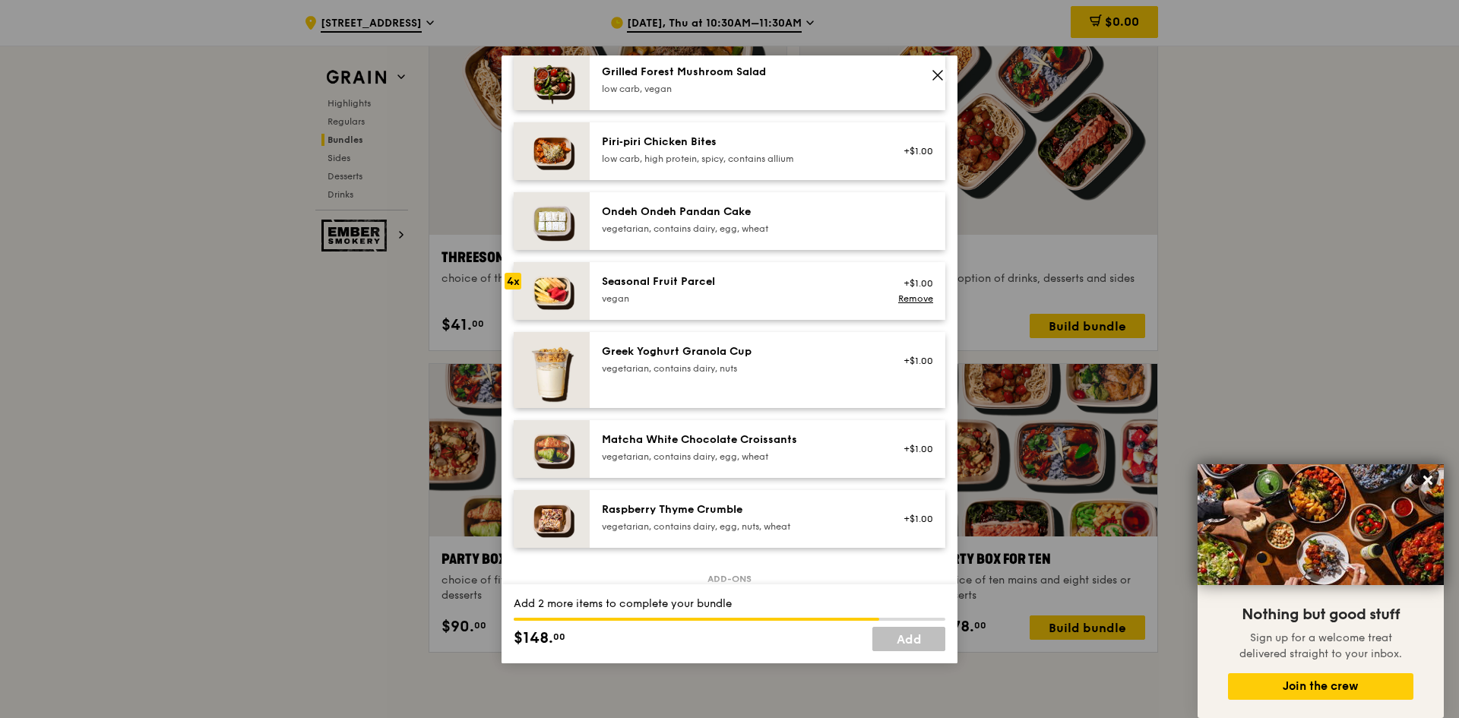
click at [656, 302] on div "Seasonal Fruit Parcel [GEOGRAPHIC_DATA]" at bounding box center [738, 289] width 273 height 30
click at [656, 289] on div "Seasonal Fruit Parcel" at bounding box center [738, 281] width 273 height 15
click at [614, 286] on div "Seasonal Fruit Parcel" at bounding box center [738, 281] width 273 height 15
click at [631, 289] on div "Seasonal Fruit Parcel" at bounding box center [738, 281] width 273 height 15
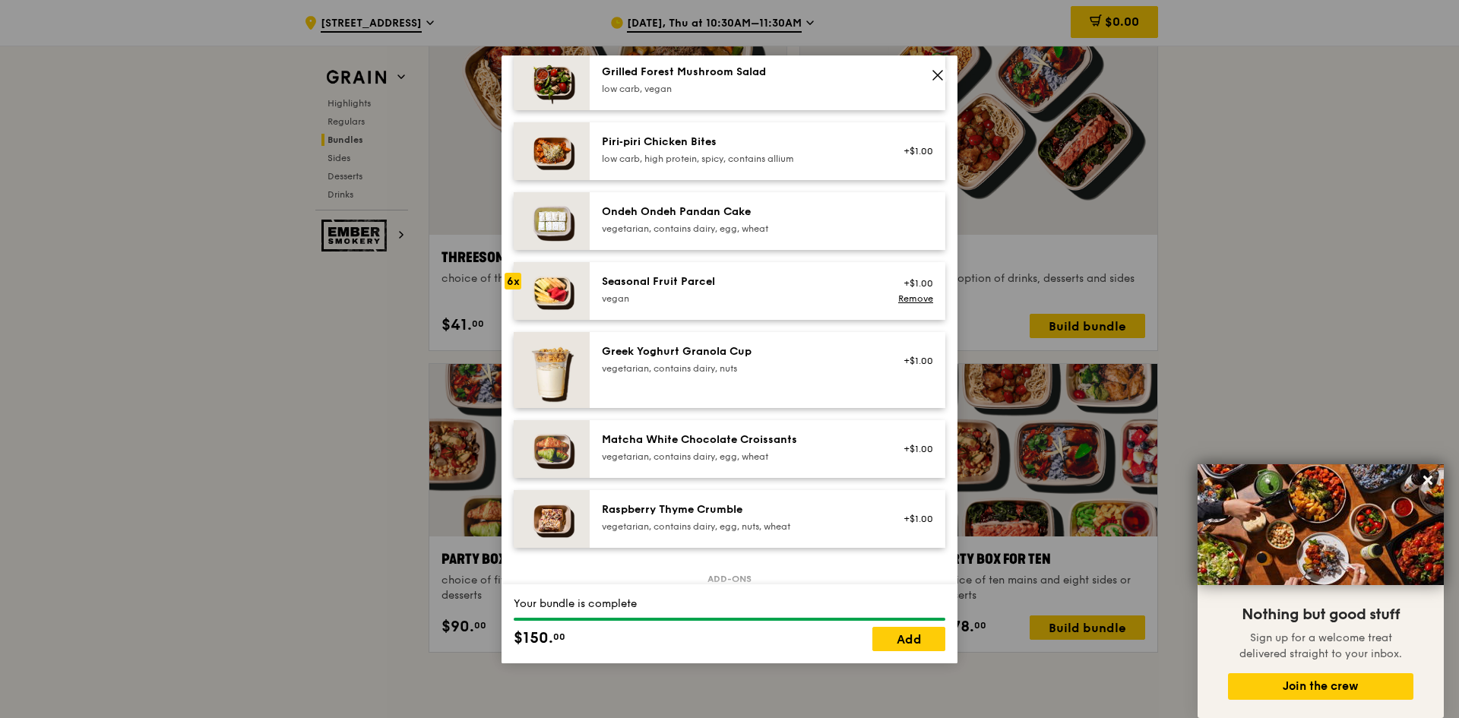
click at [631, 289] on div "Seasonal Fruit Parcel" at bounding box center [738, 281] width 273 height 15
click at [644, 289] on div "Seasonal Fruit Parcel" at bounding box center [738, 281] width 273 height 15
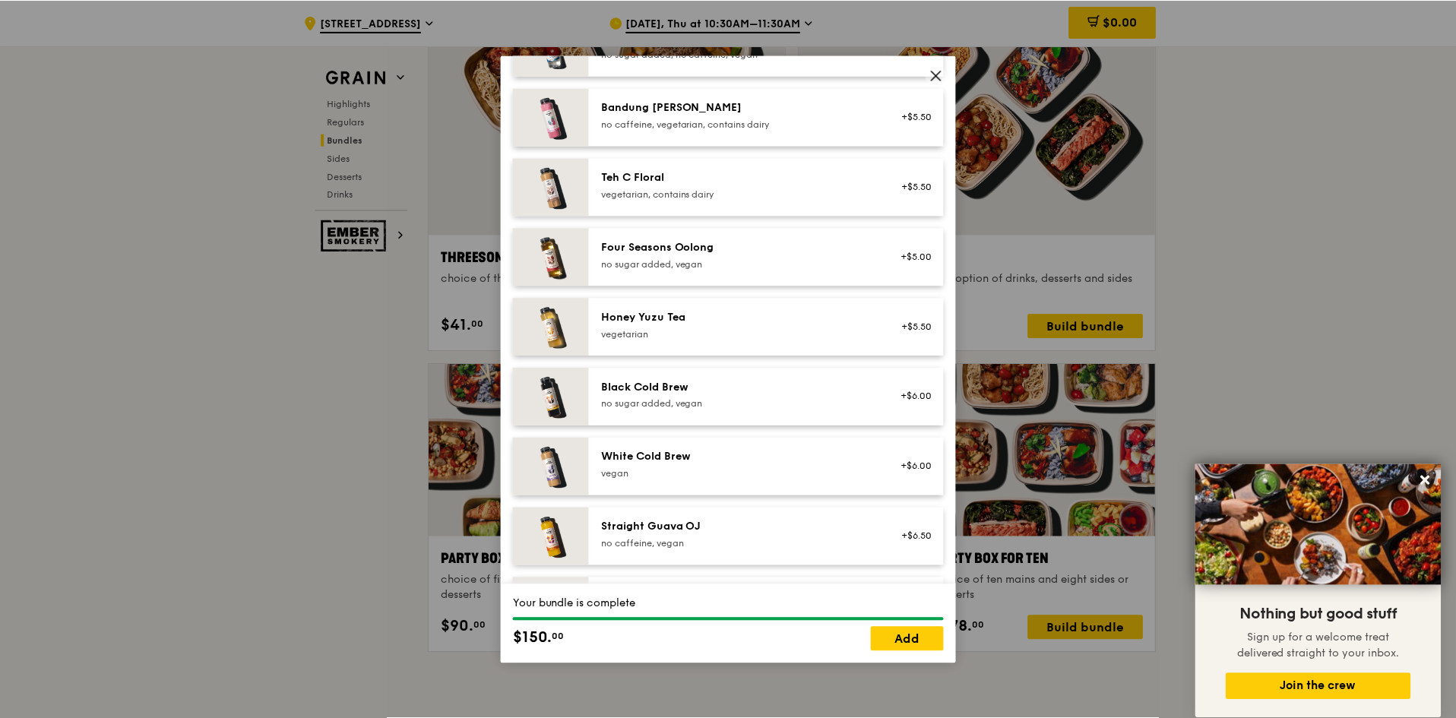
scroll to position [1739, 0]
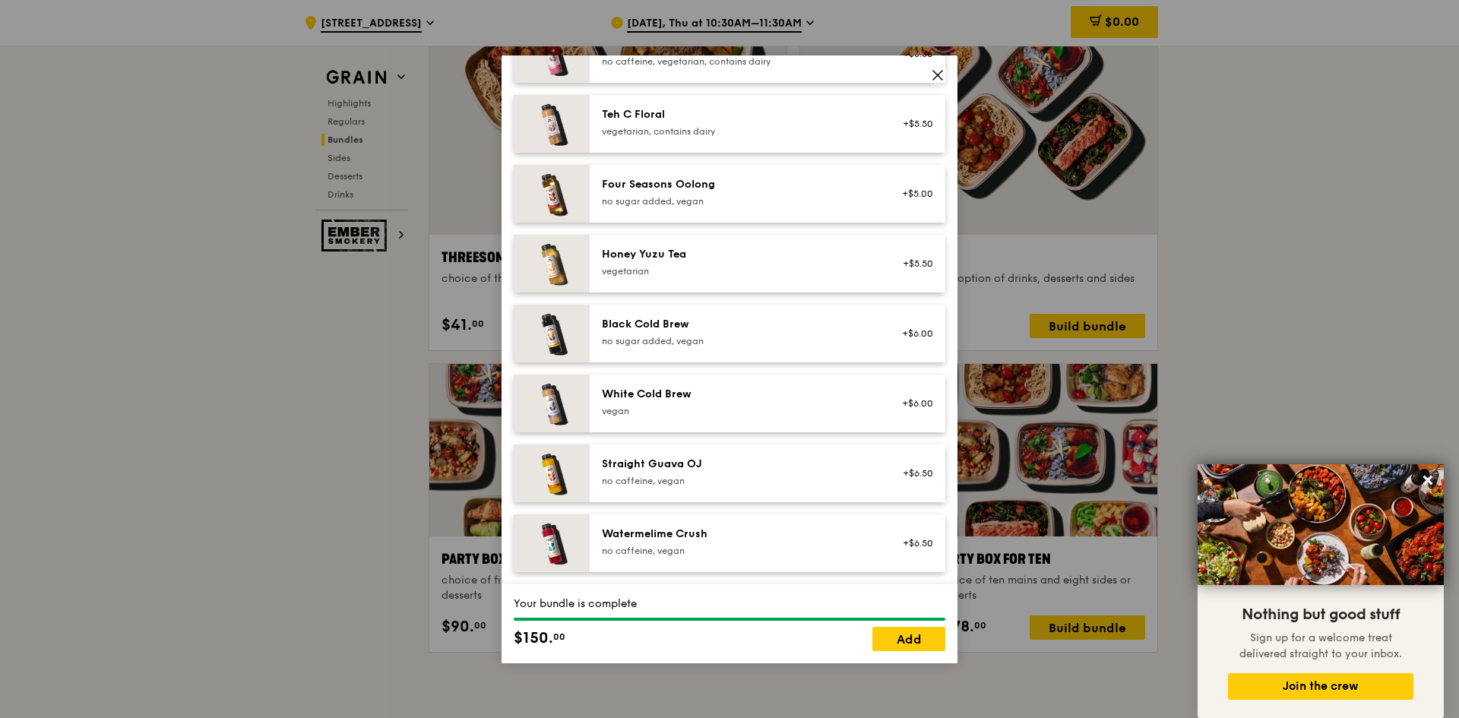
click at [934, 76] on icon at bounding box center [938, 75] width 14 height 14
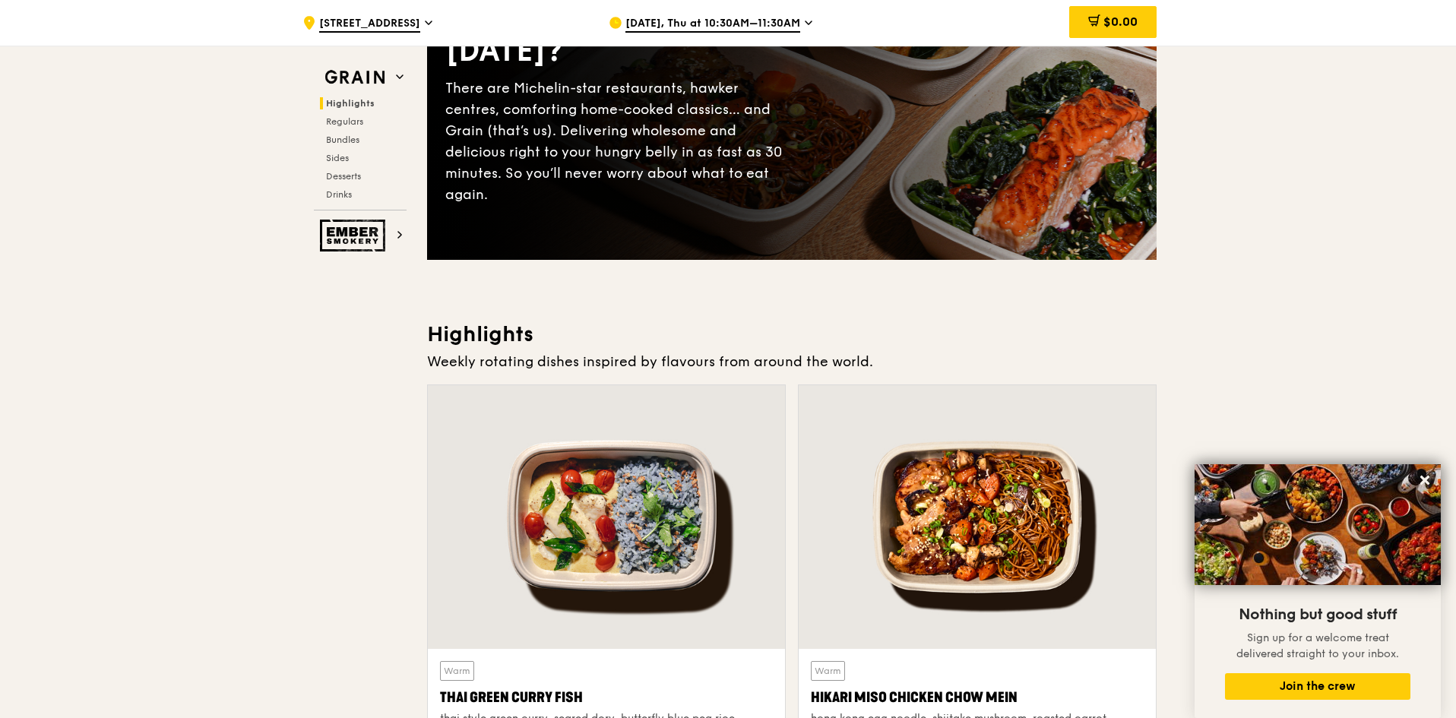
scroll to position [122, 0]
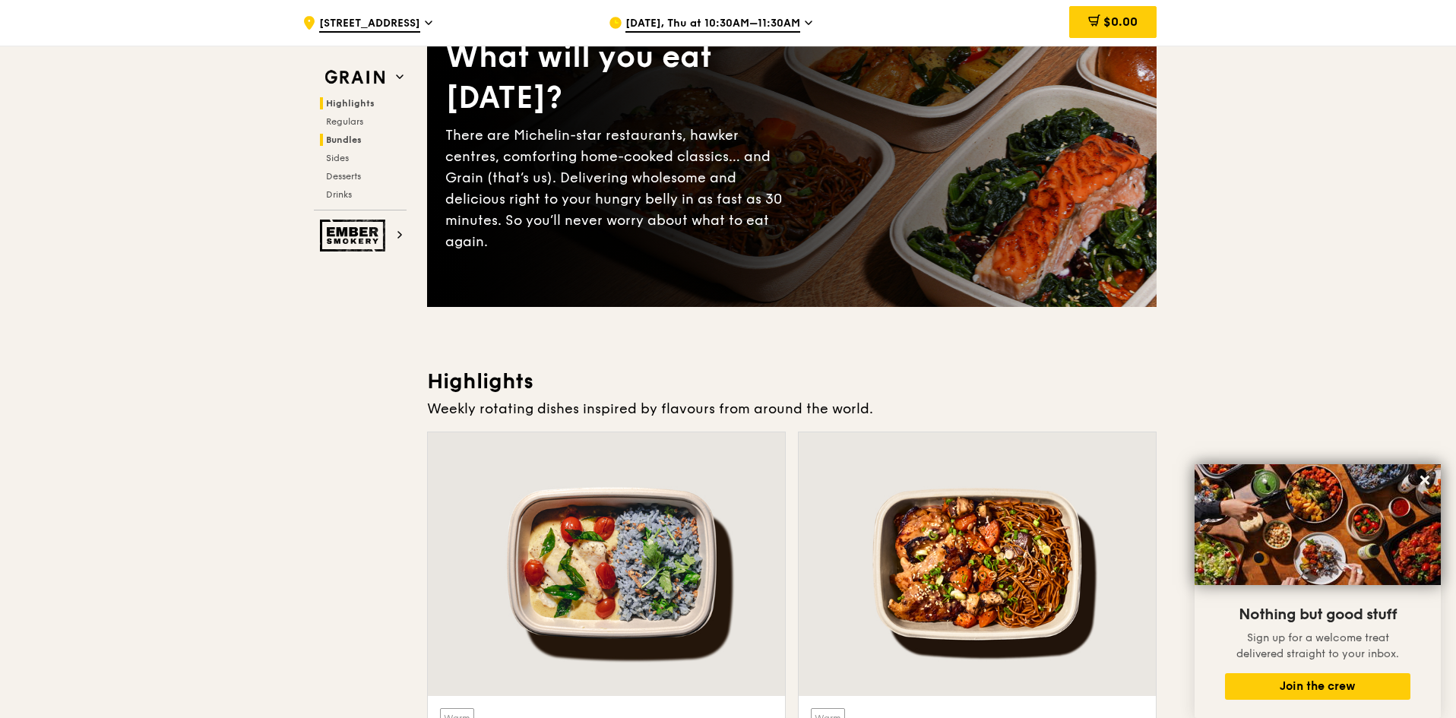
click at [364, 139] on h2 "Bundles" at bounding box center [363, 140] width 87 height 12
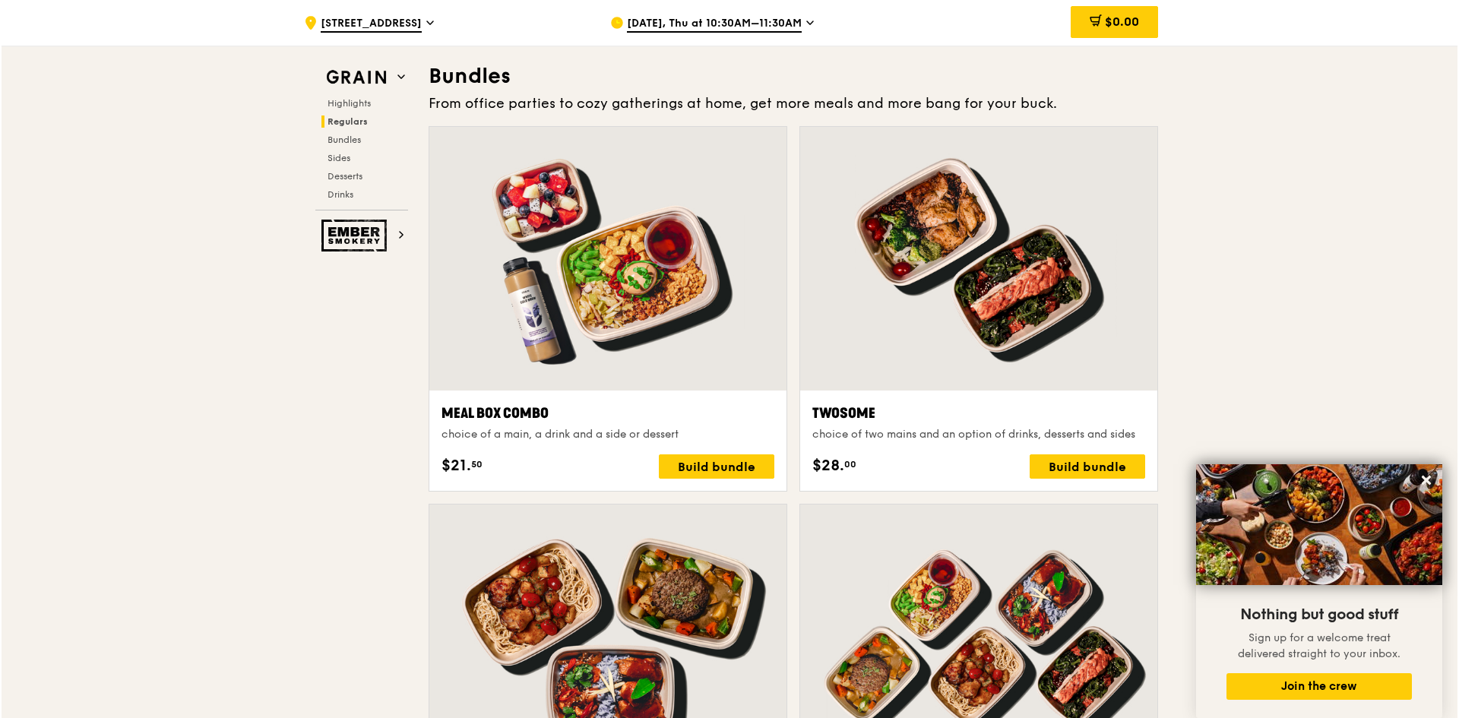
scroll to position [2173, 0]
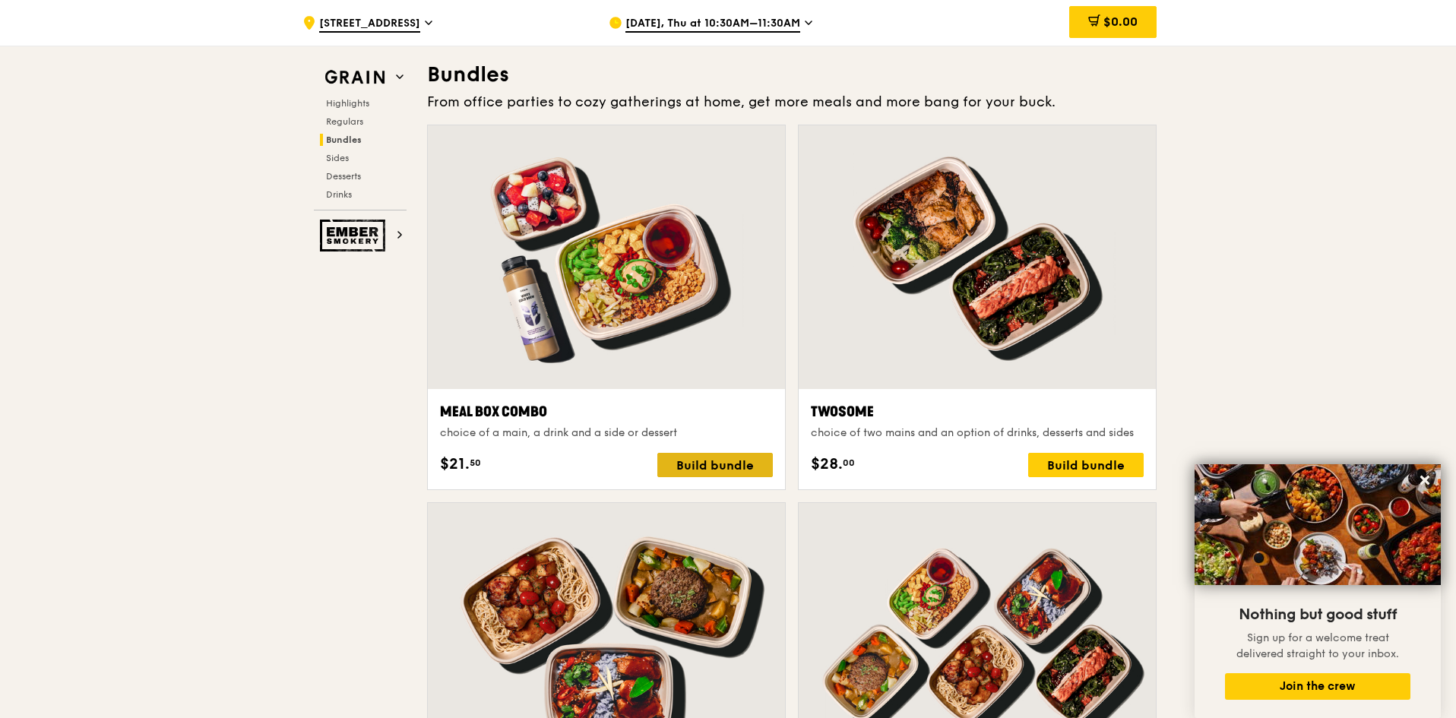
click at [730, 466] on div "Build bundle" at bounding box center [714, 465] width 115 height 24
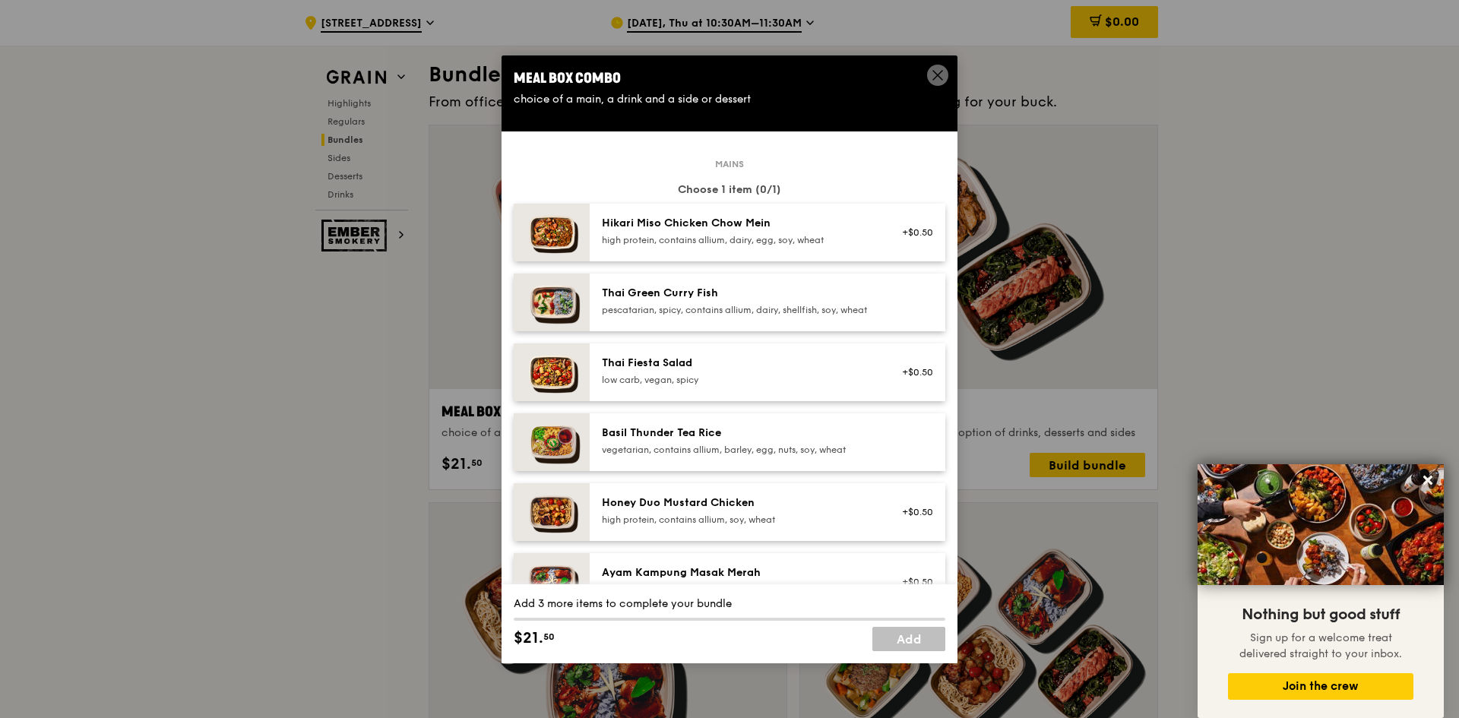
click at [543, 393] on img at bounding box center [552, 372] width 76 height 58
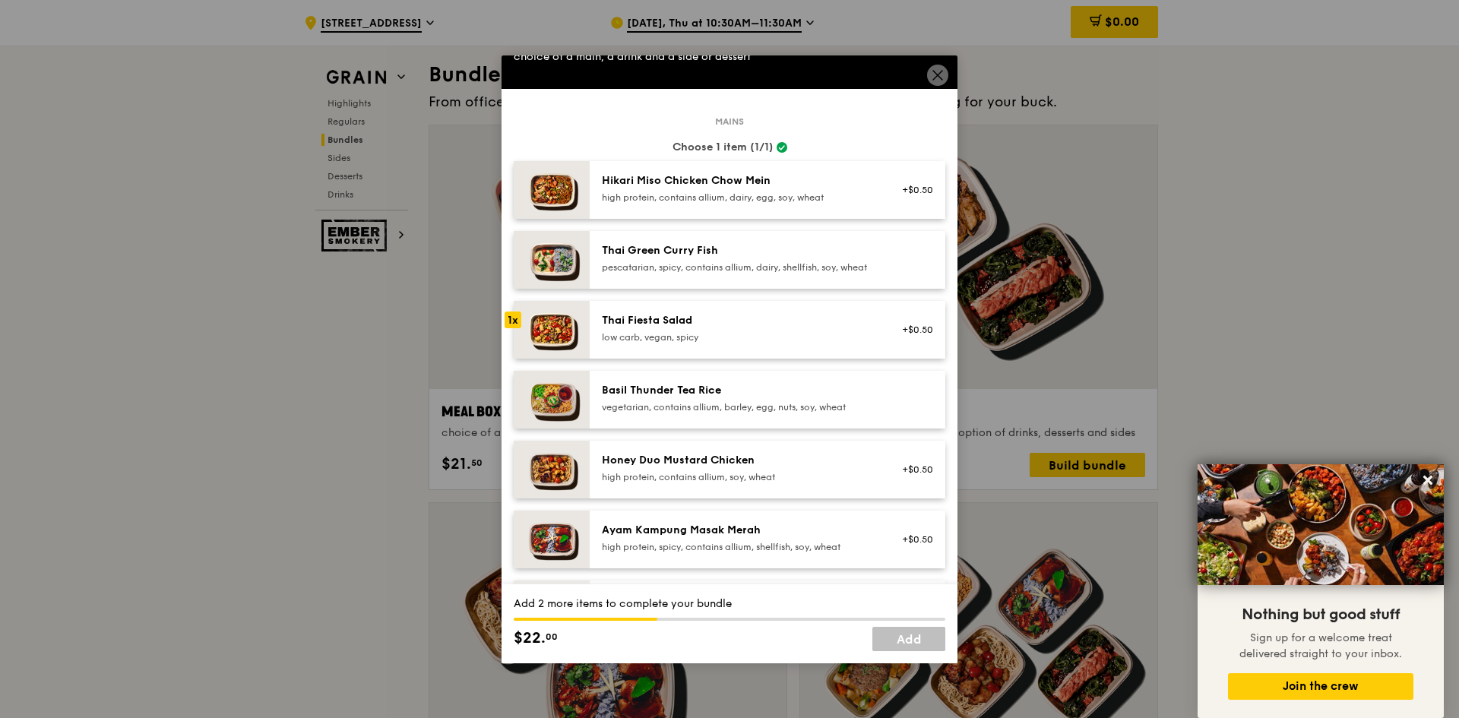
scroll to position [0, 0]
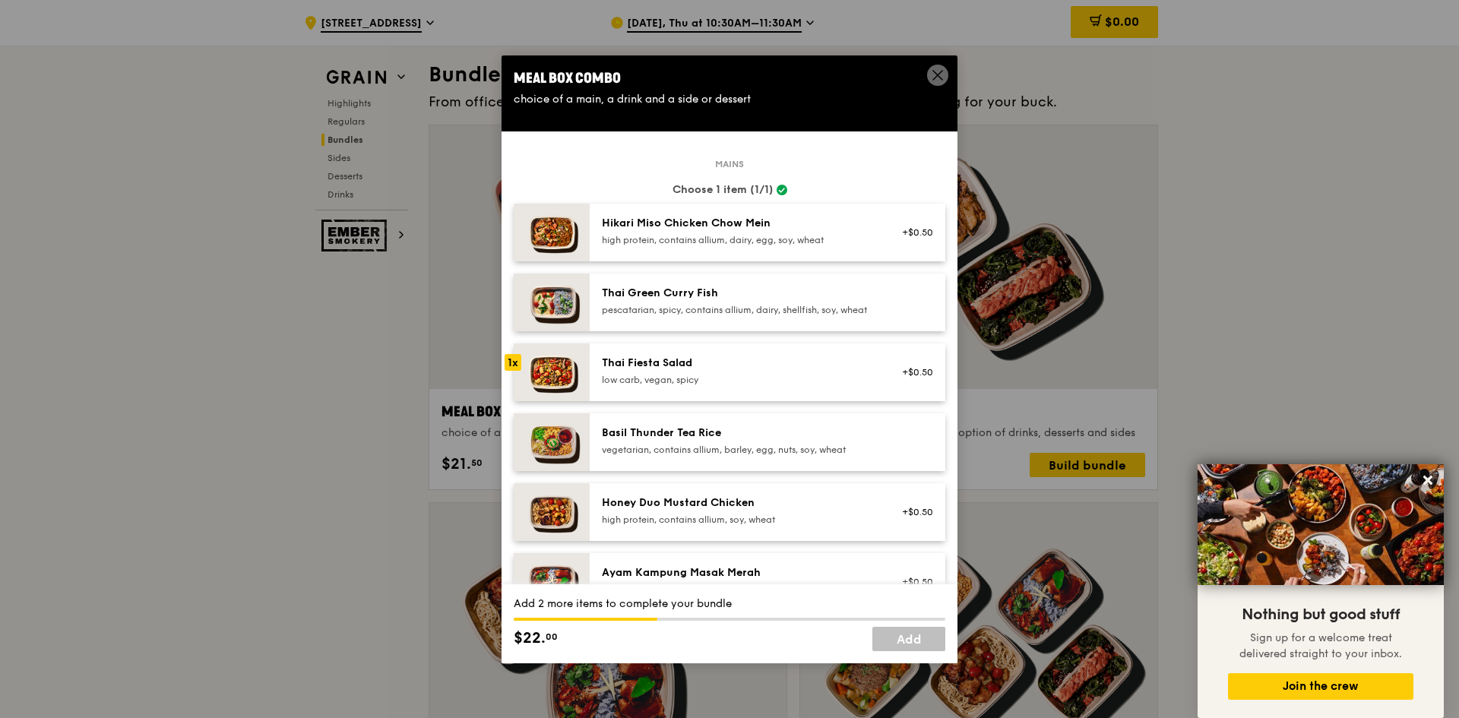
click at [931, 75] on icon at bounding box center [938, 75] width 14 height 14
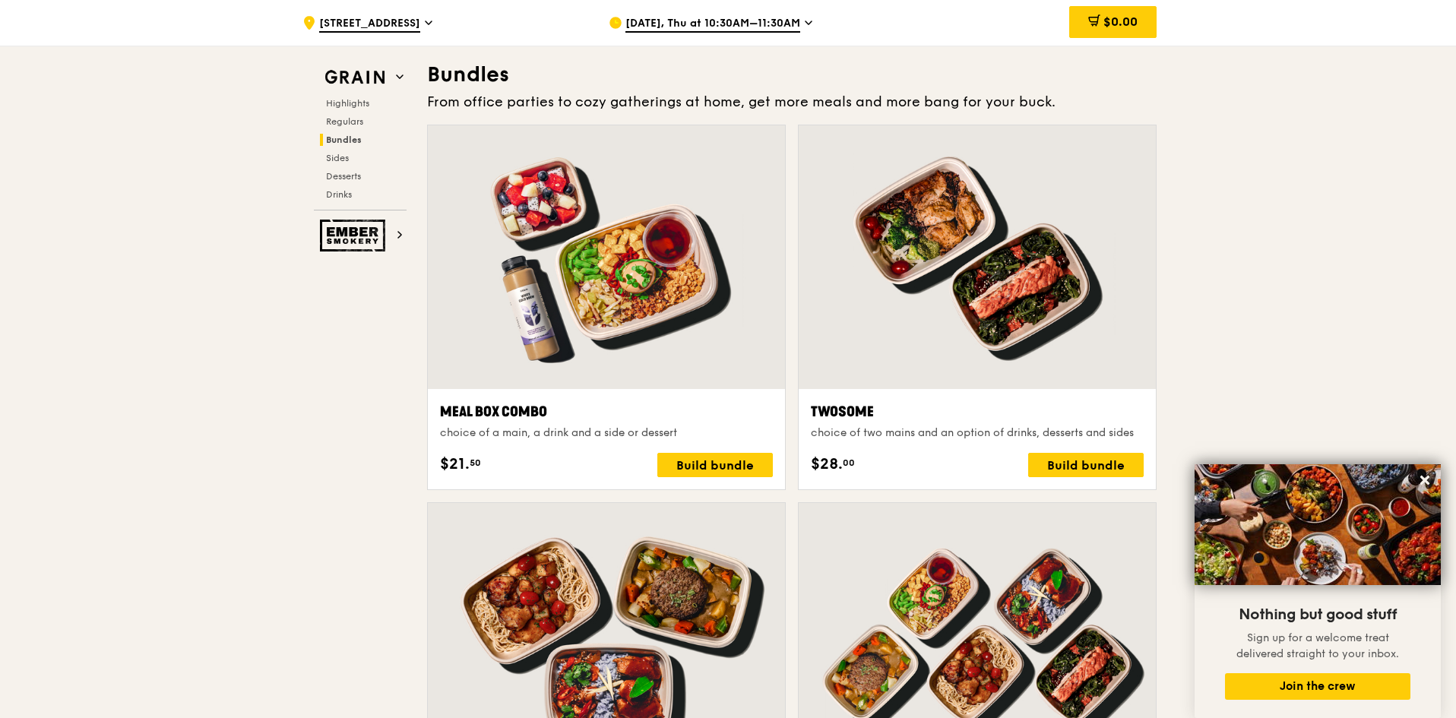
click at [635, 358] on div at bounding box center [606, 257] width 357 height 264
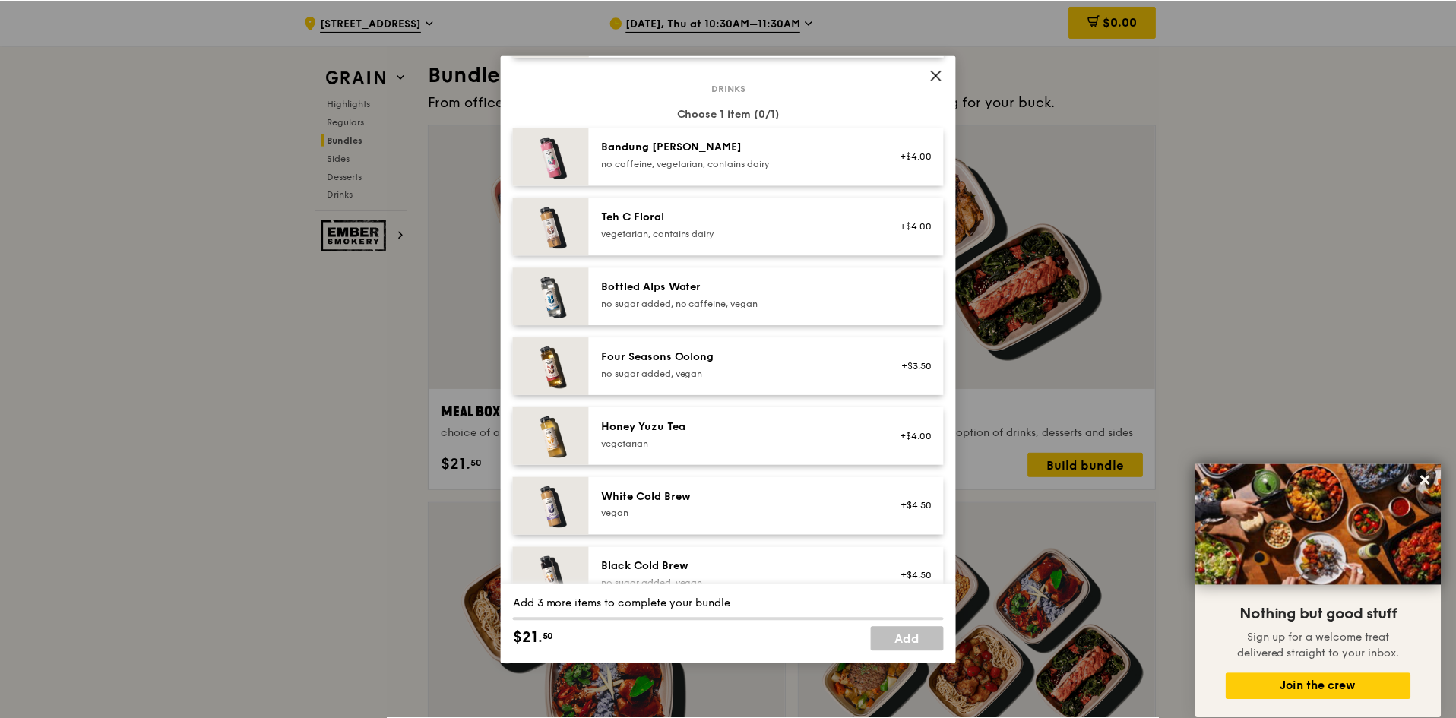
scroll to position [1739, 0]
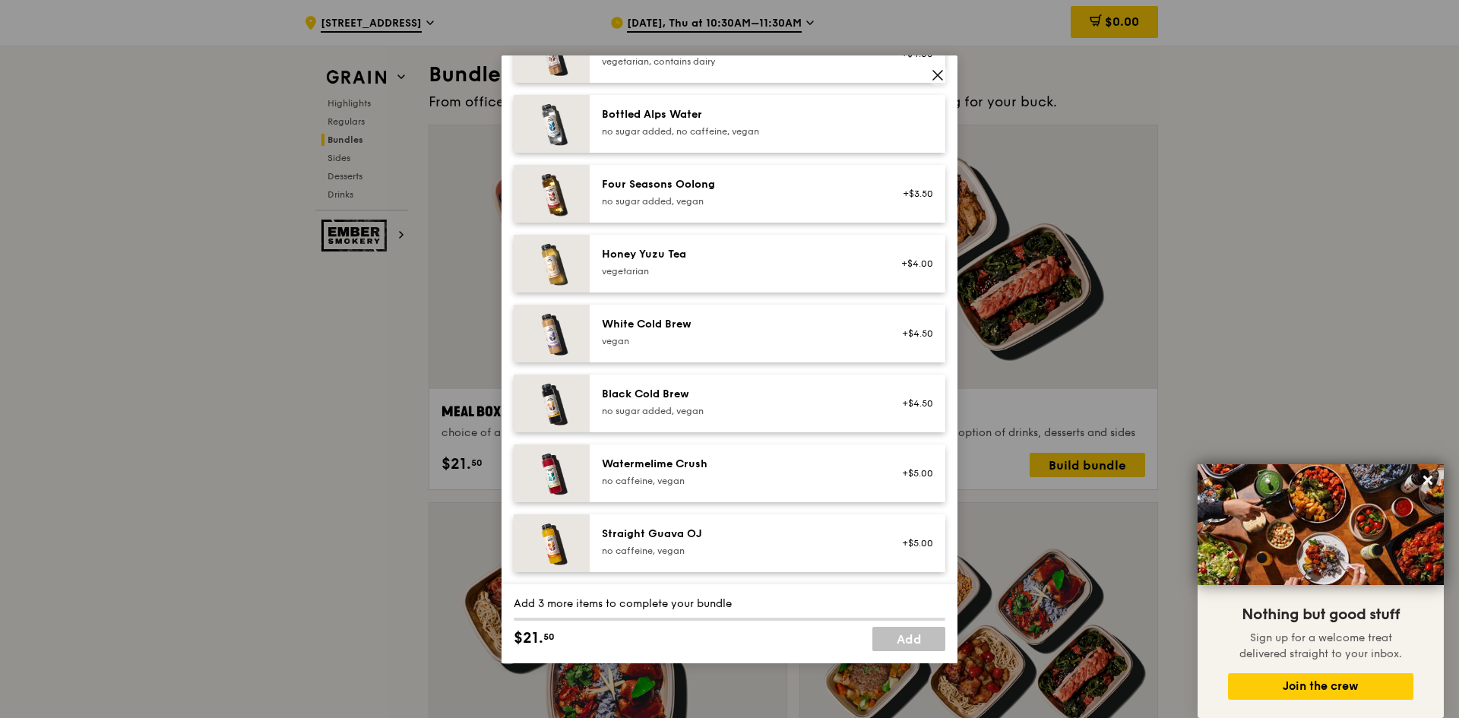
click at [935, 77] on icon at bounding box center [937, 75] width 9 height 9
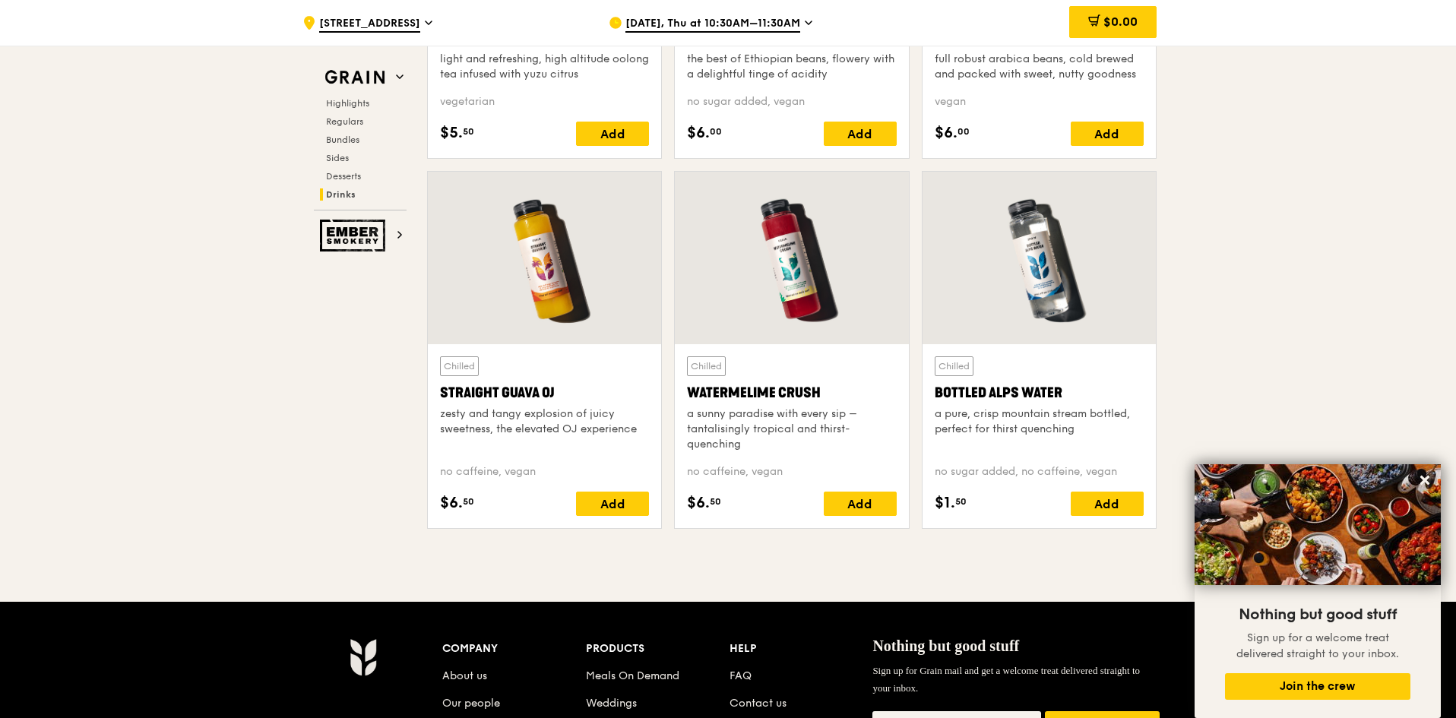
scroll to position [5902, 0]
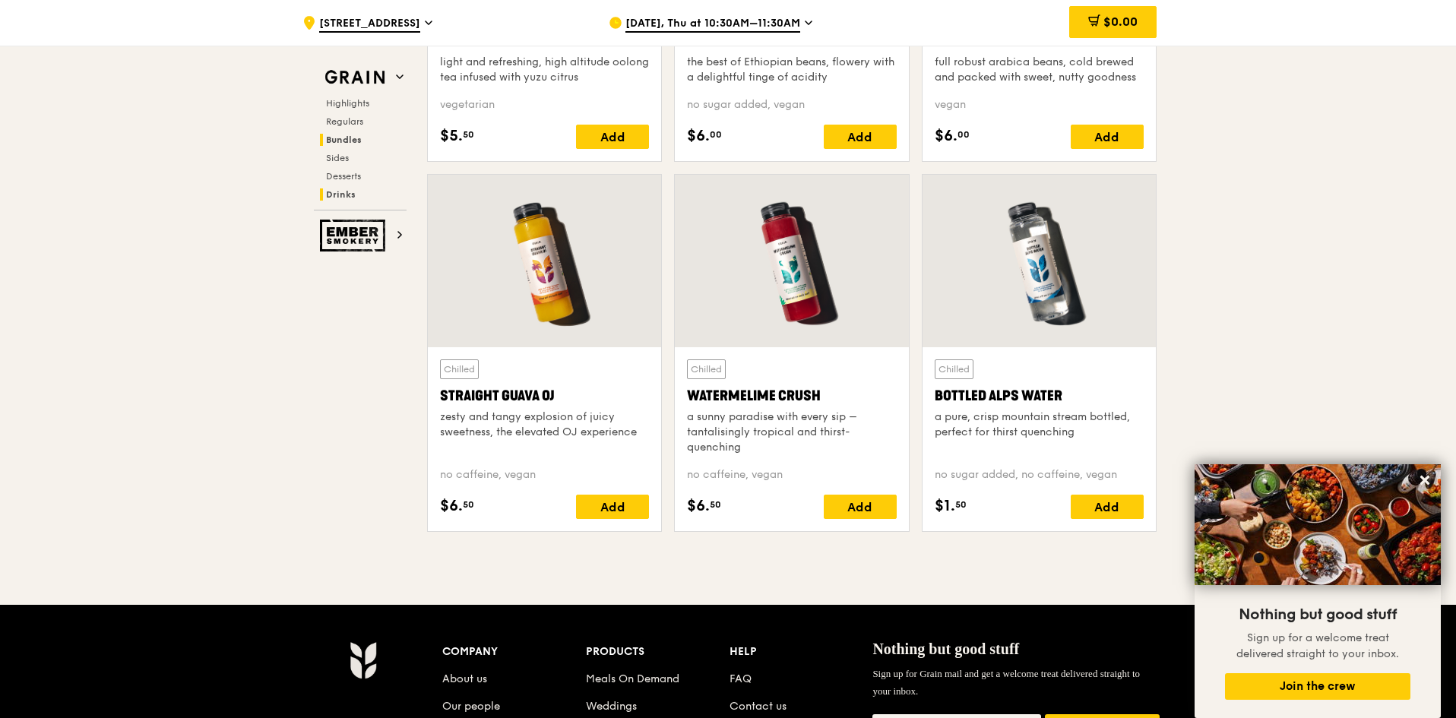
click at [348, 143] on span "Bundles" at bounding box center [344, 139] width 36 height 11
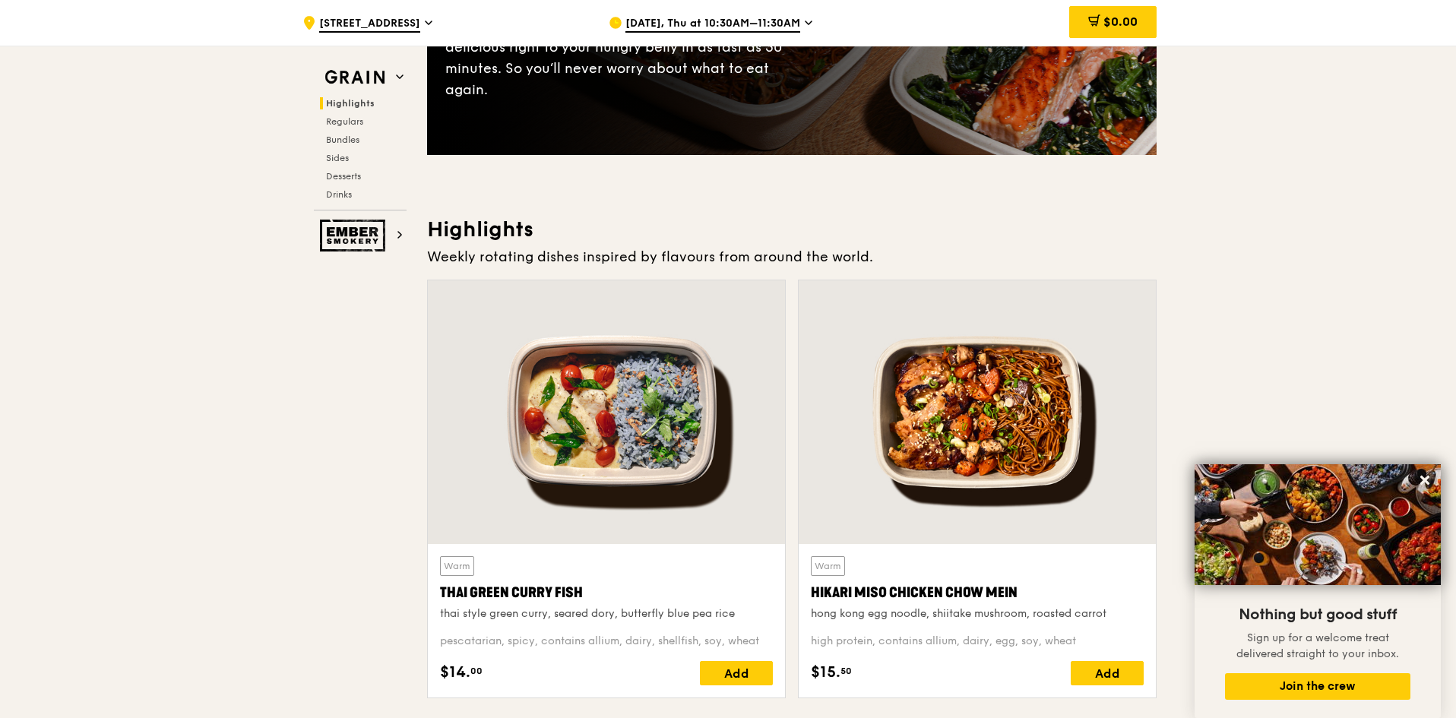
scroll to position [0, 0]
